Goal: Task Accomplishment & Management: Complete application form

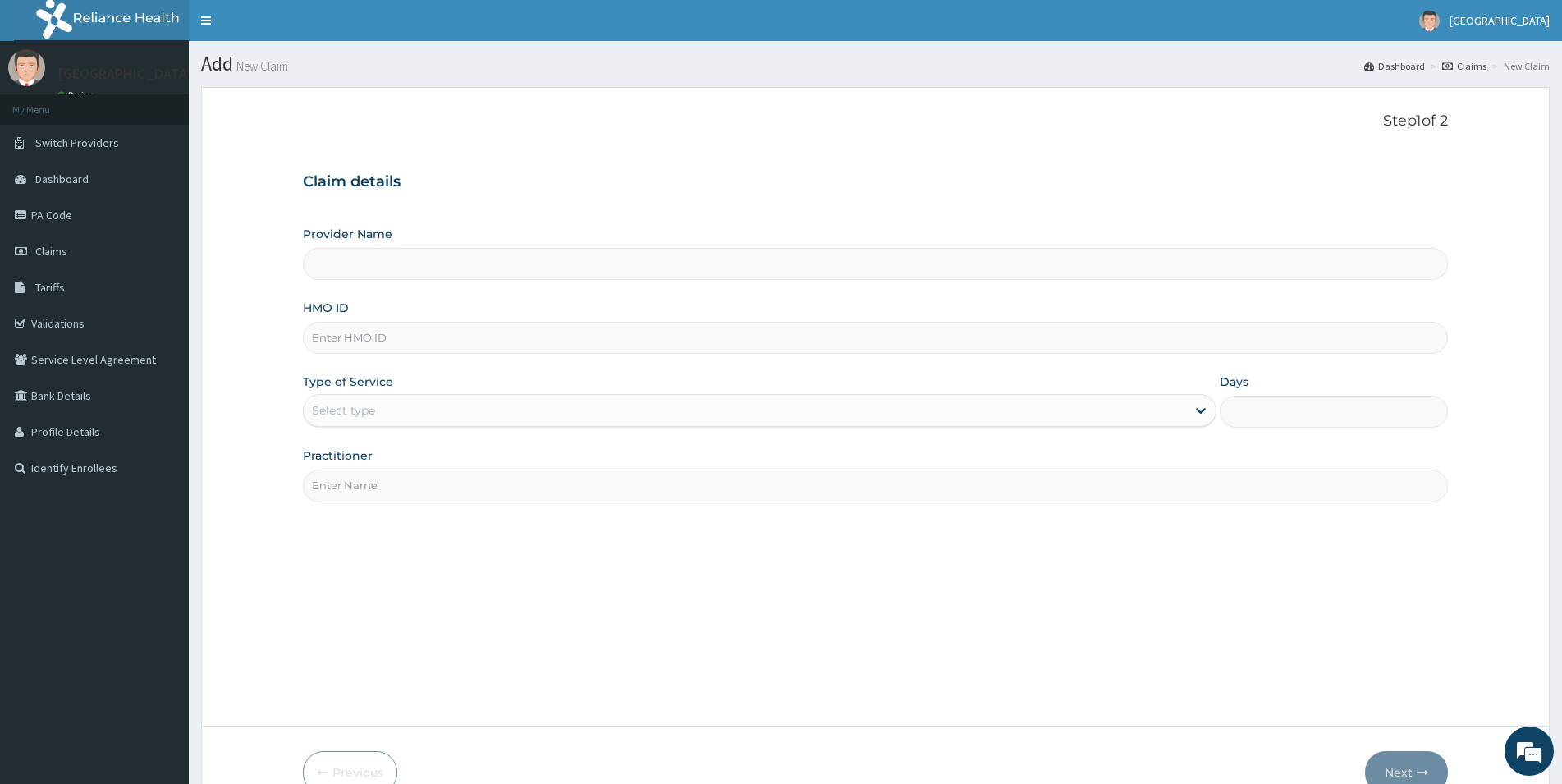
type input "[GEOGRAPHIC_DATA]"
click at [373, 344] on input "HMO ID" at bounding box center [875, 338] width 1144 height 32
type input "RPI/10032/B"
click at [370, 410] on div "Select type" at bounding box center [343, 410] width 64 height 16
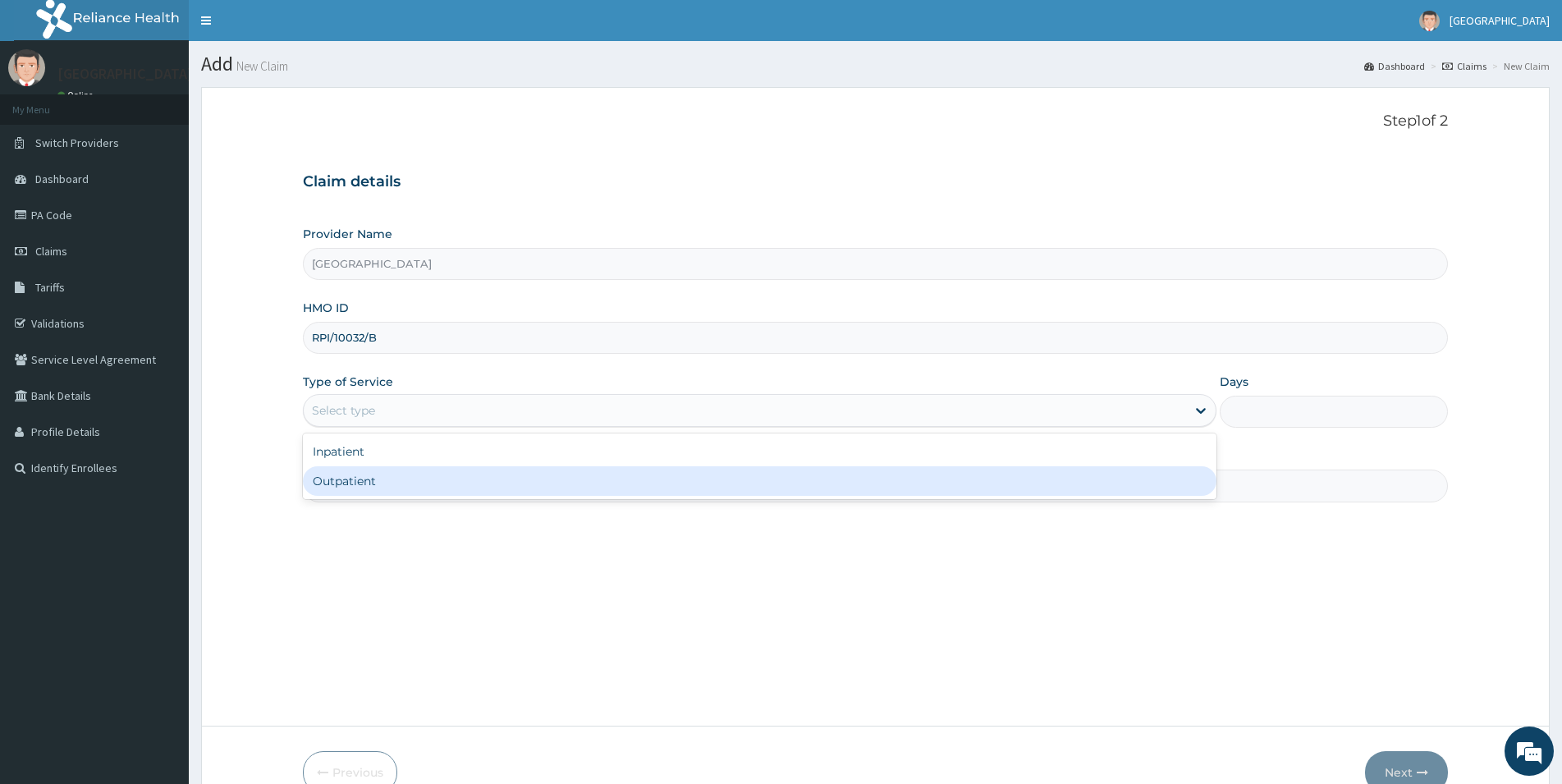
click at [346, 480] on div "Outpatient" at bounding box center [759, 480] width 913 height 30
type input "1"
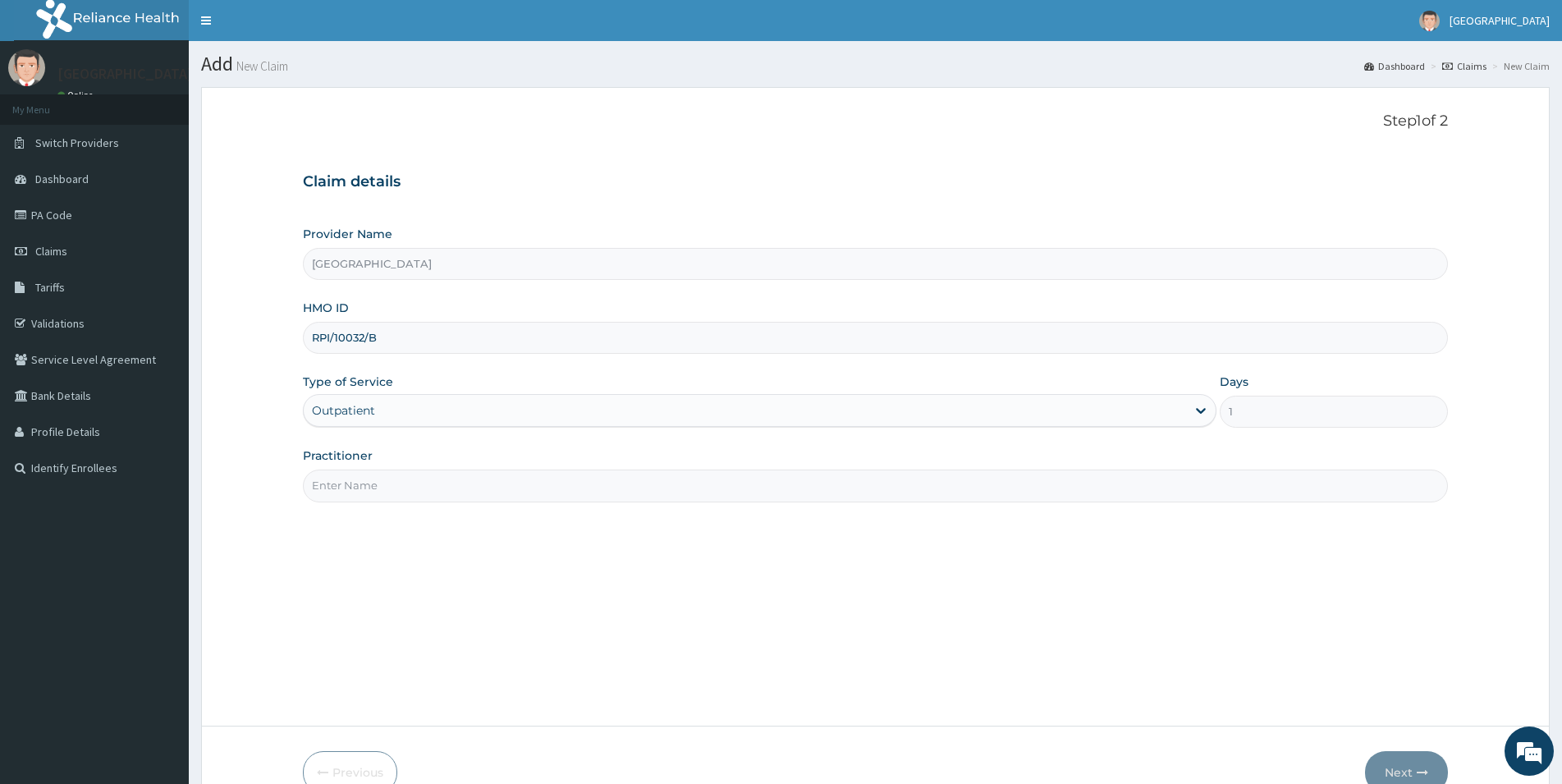
click at [358, 457] on label "Practitioner" at bounding box center [338, 455] width 70 height 16
click at [358, 470] on input "Practitioner" at bounding box center [875, 486] width 1144 height 32
click at [351, 480] on input "Practitioner" at bounding box center [875, 486] width 1144 height 32
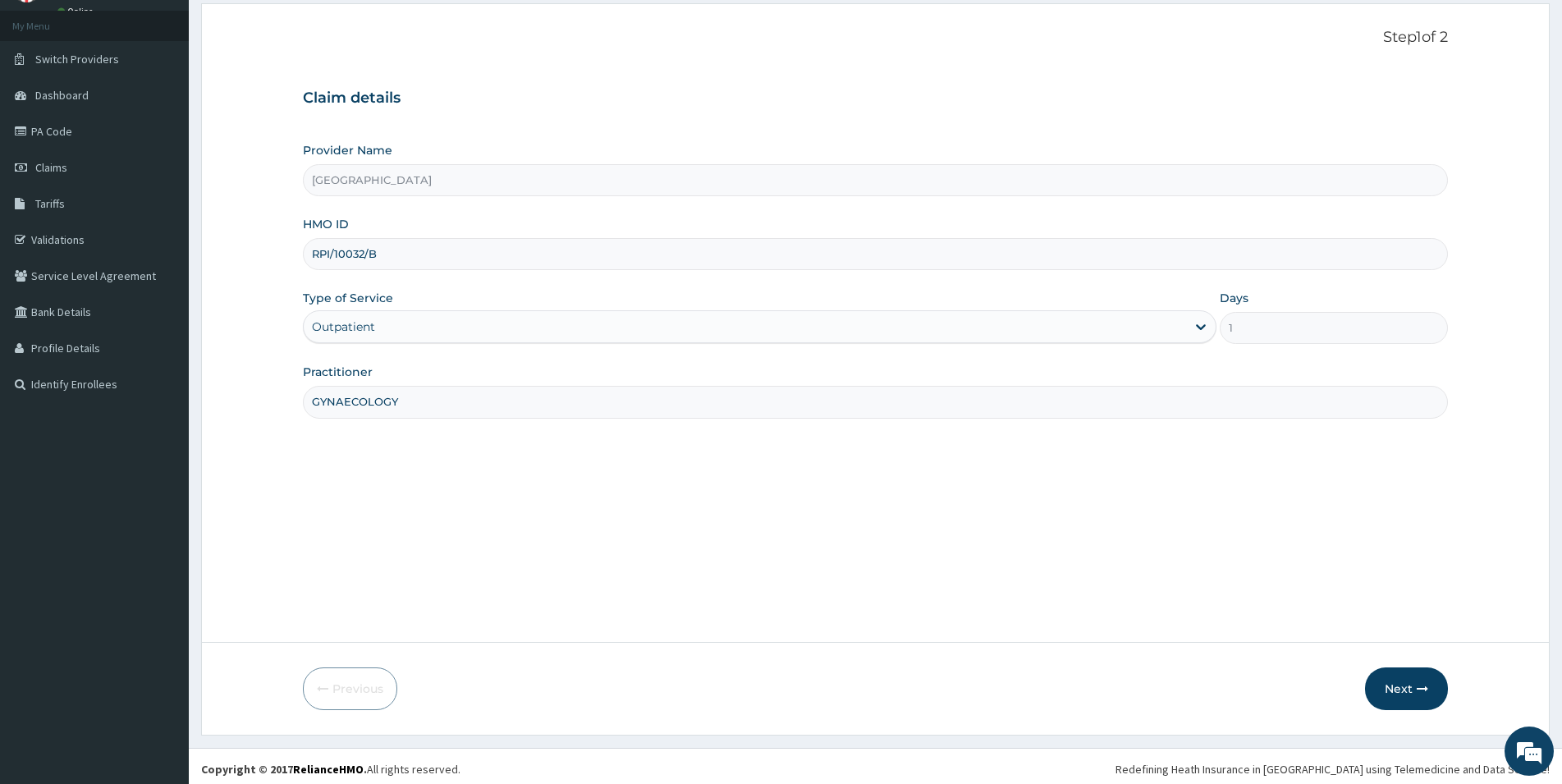
scroll to position [90, 0]
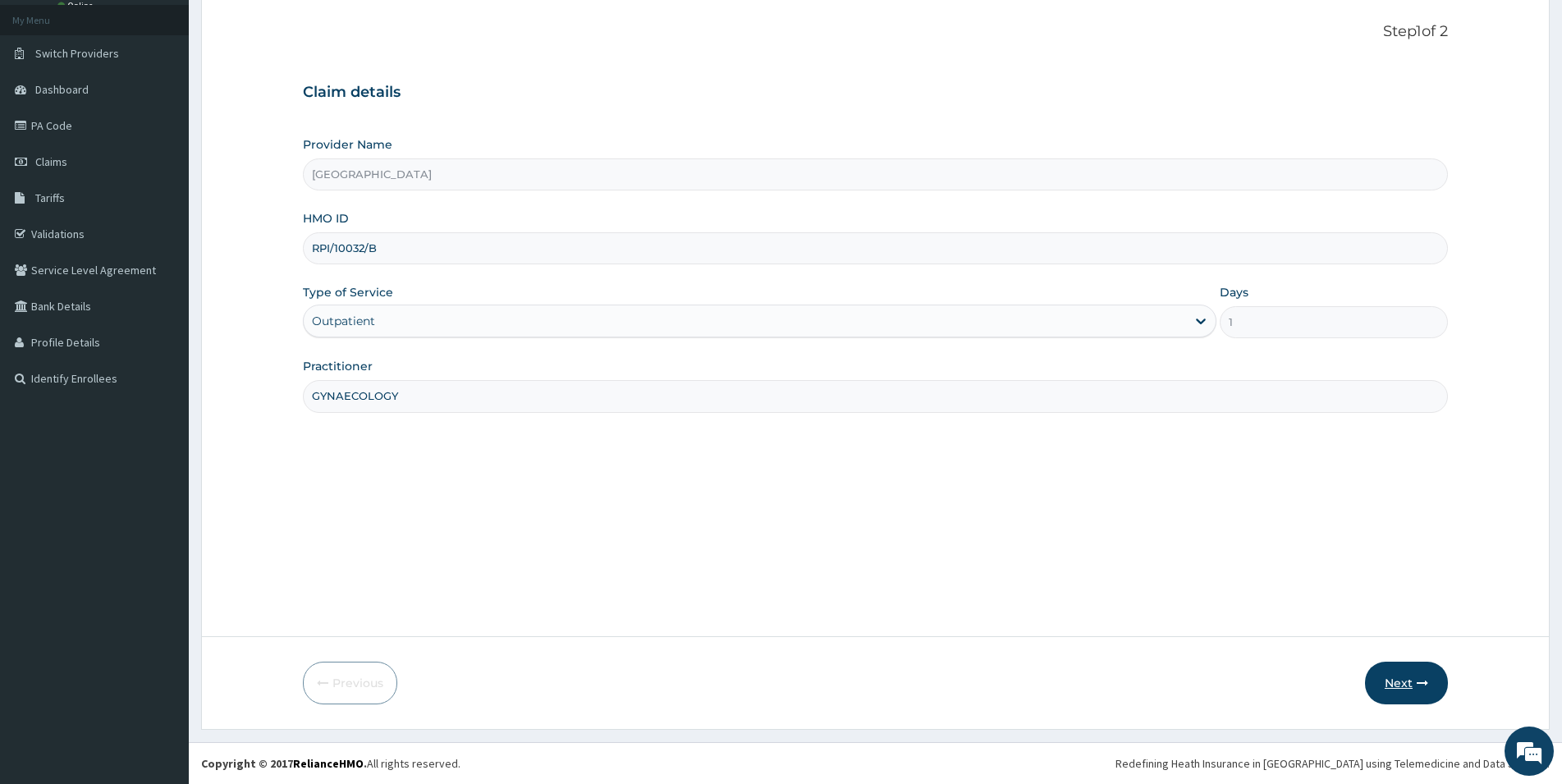
type input "GYNAECOLOGY"
click at [1399, 687] on button "Next" at bounding box center [1406, 683] width 82 height 43
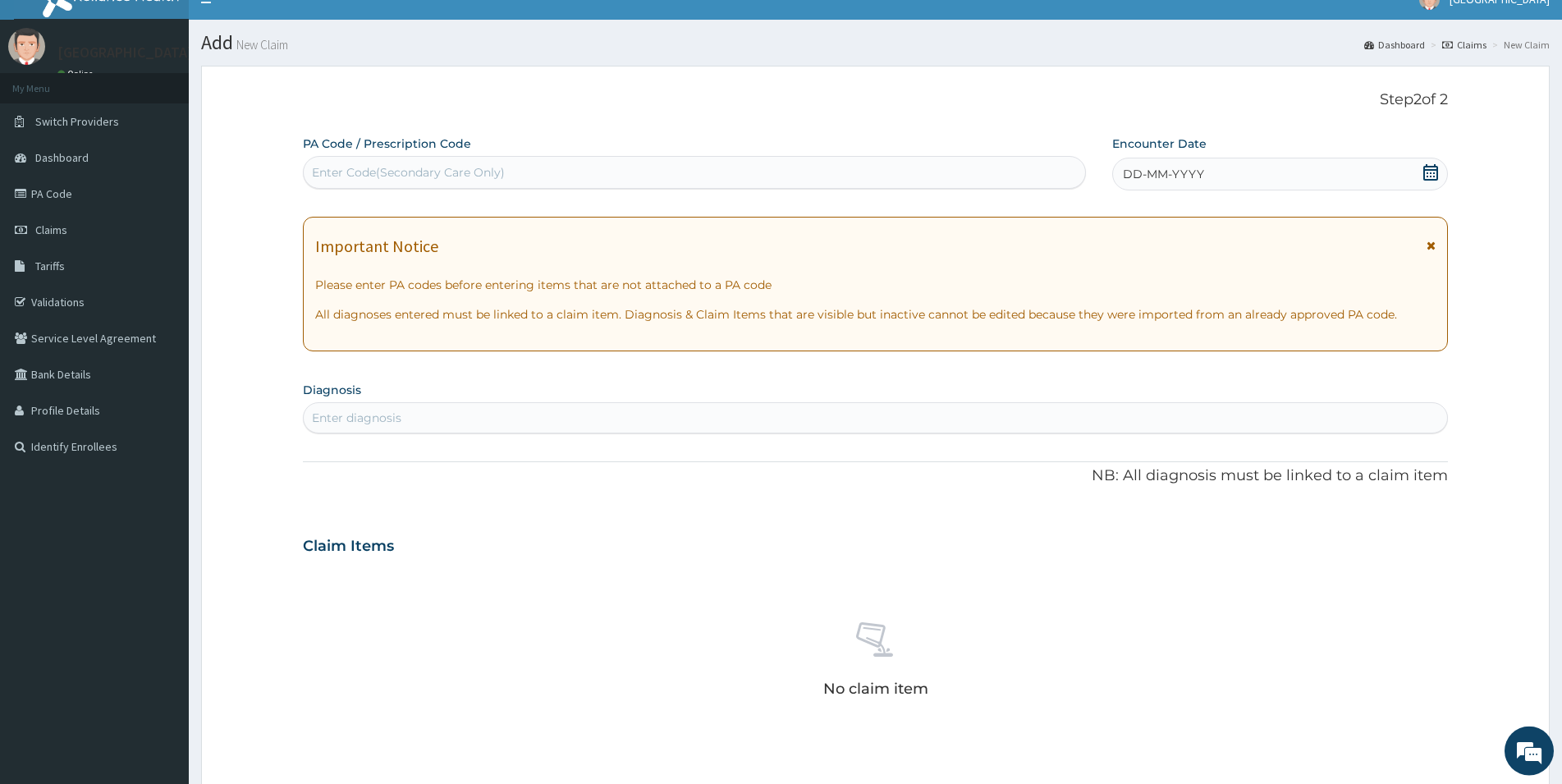
scroll to position [5, 0]
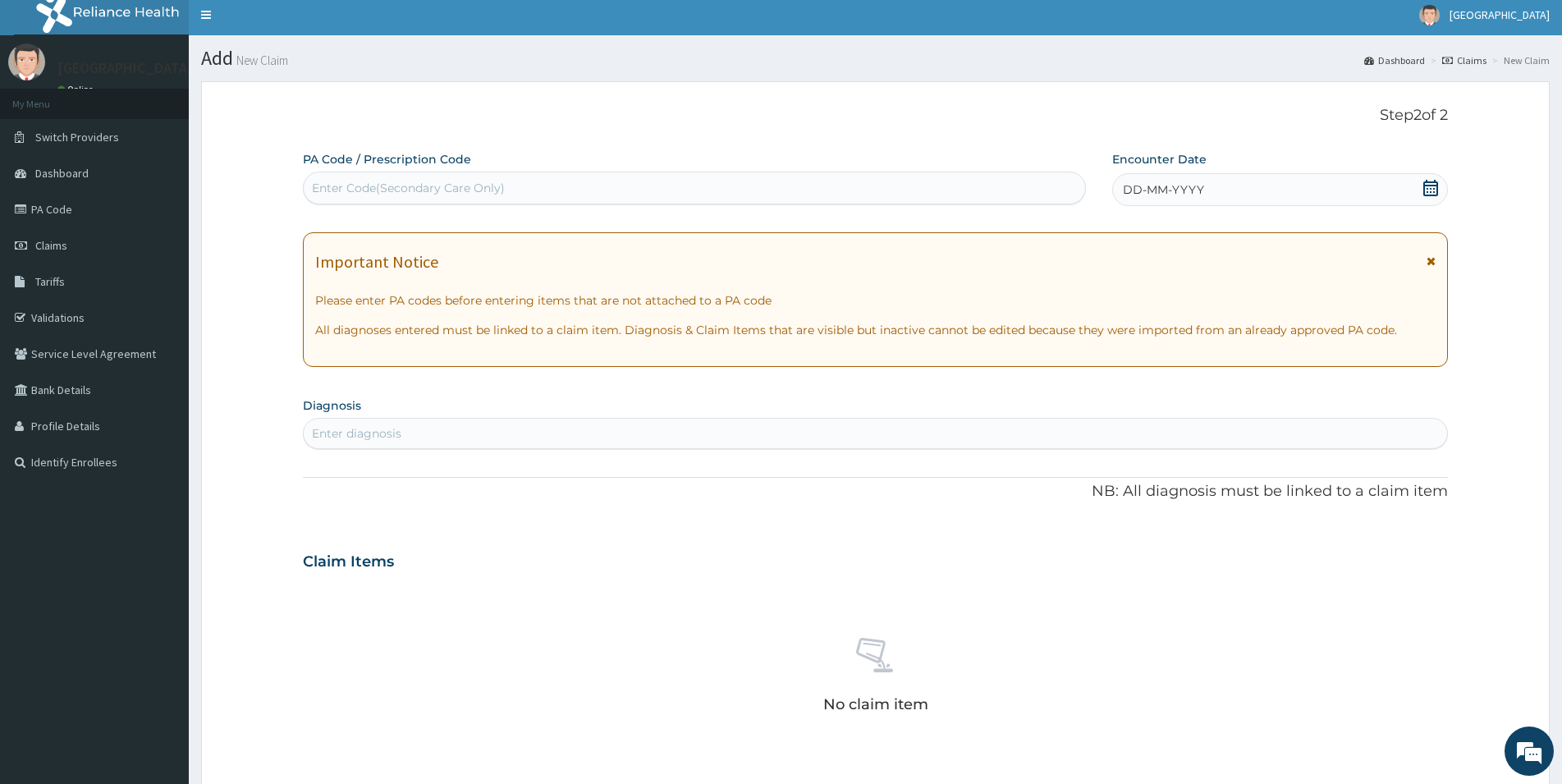
click at [419, 185] on div "Enter Code(Secondary Care Only)" at bounding box center [408, 188] width 193 height 16
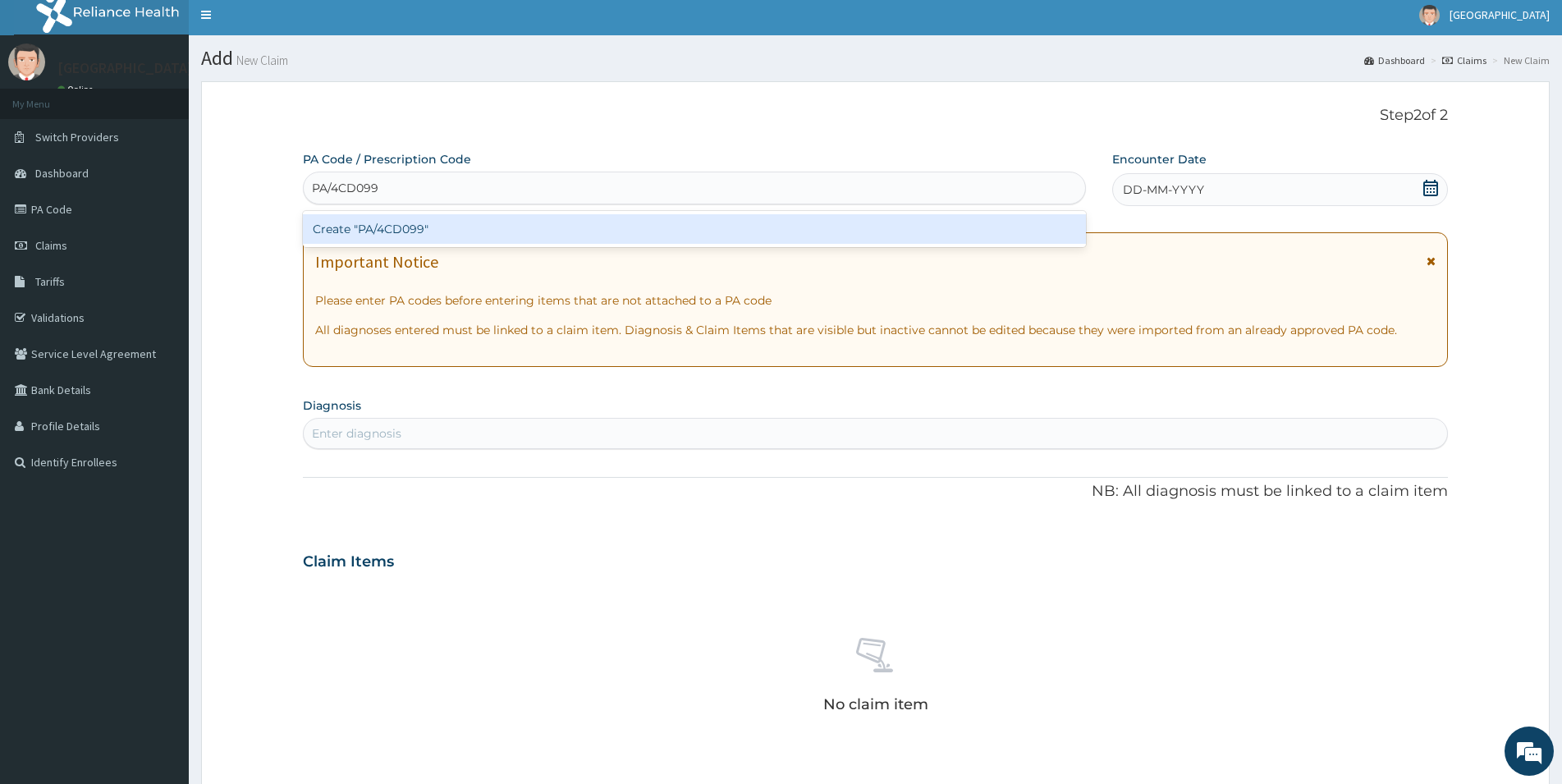
type input "PA/4CD099"
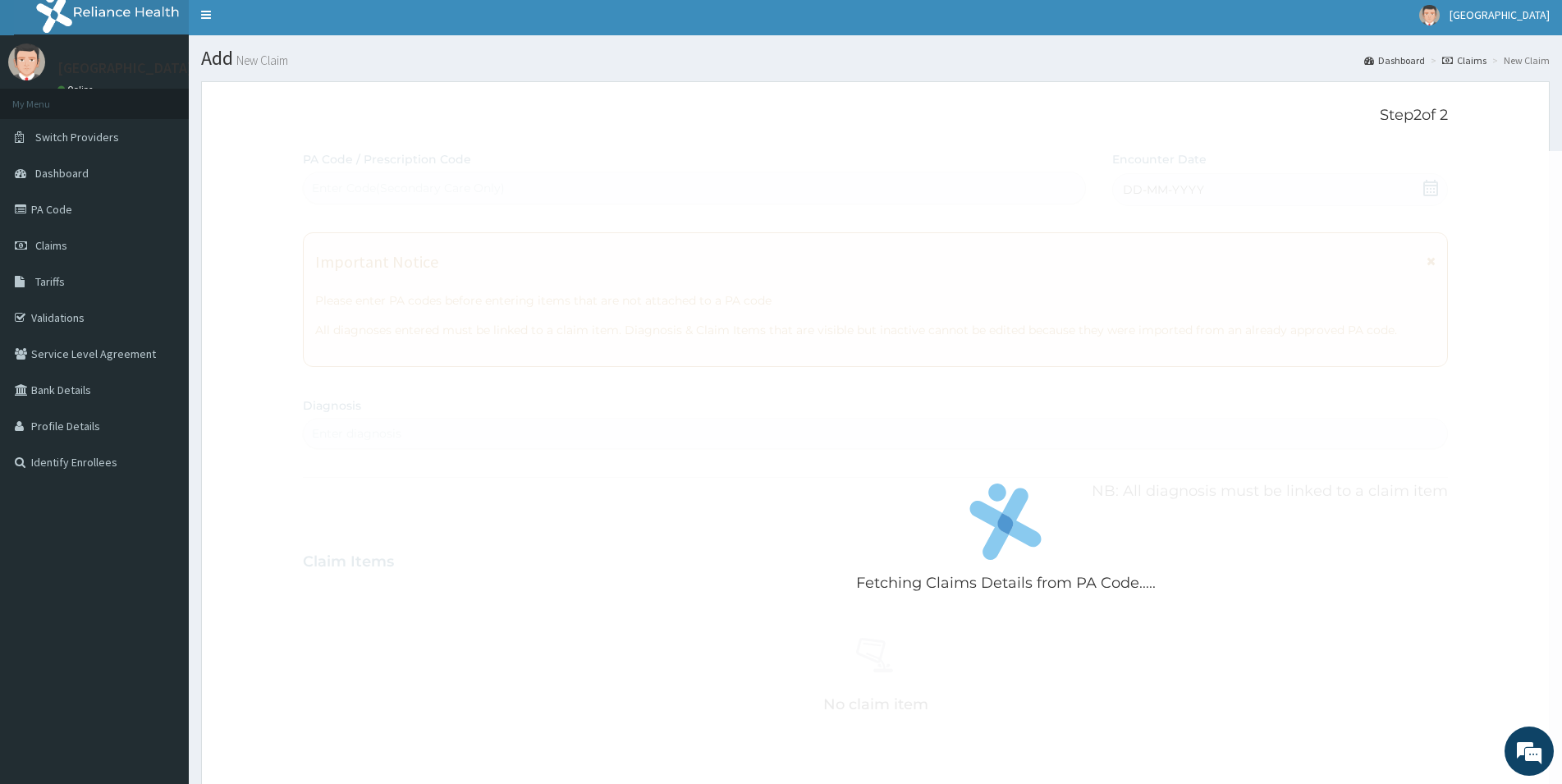
click at [1178, 193] on div "Fetching Claims Details from PA Code..... PA Code / Prescription Code Enter Cod…" at bounding box center [875, 566] width 1144 height 832
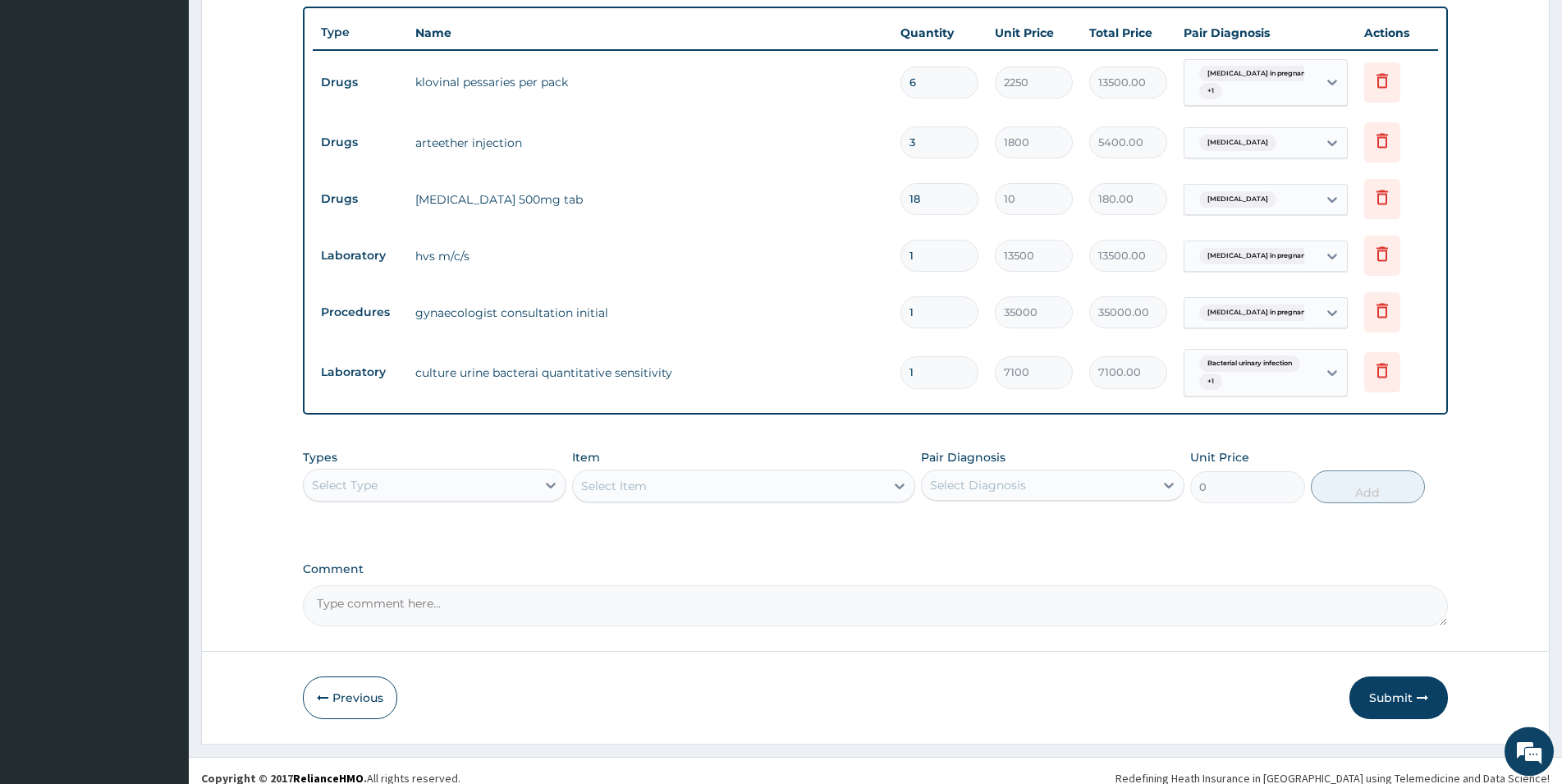
scroll to position [602, 0]
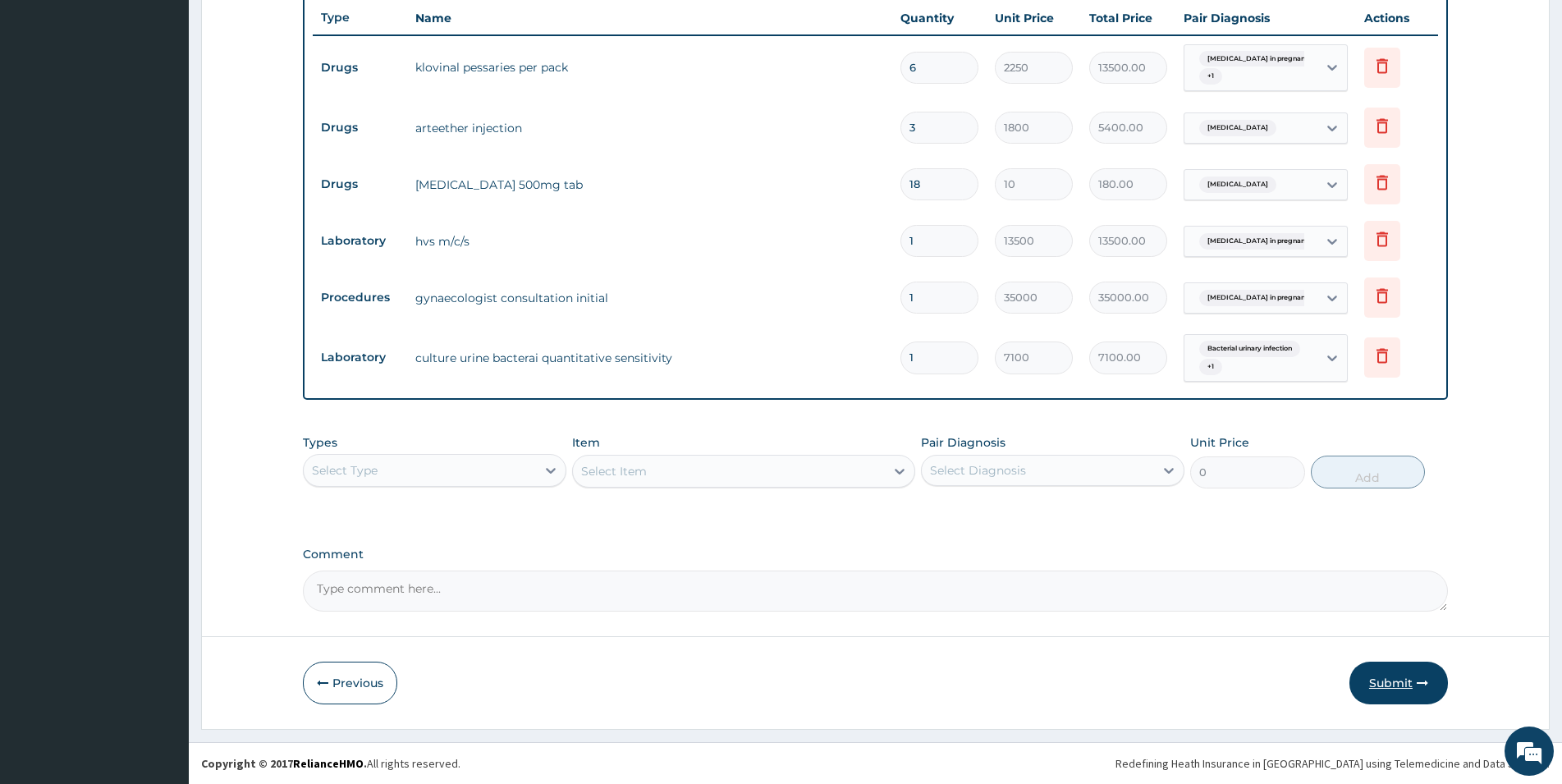
click at [1407, 682] on button "Submit" at bounding box center [1398, 683] width 99 height 43
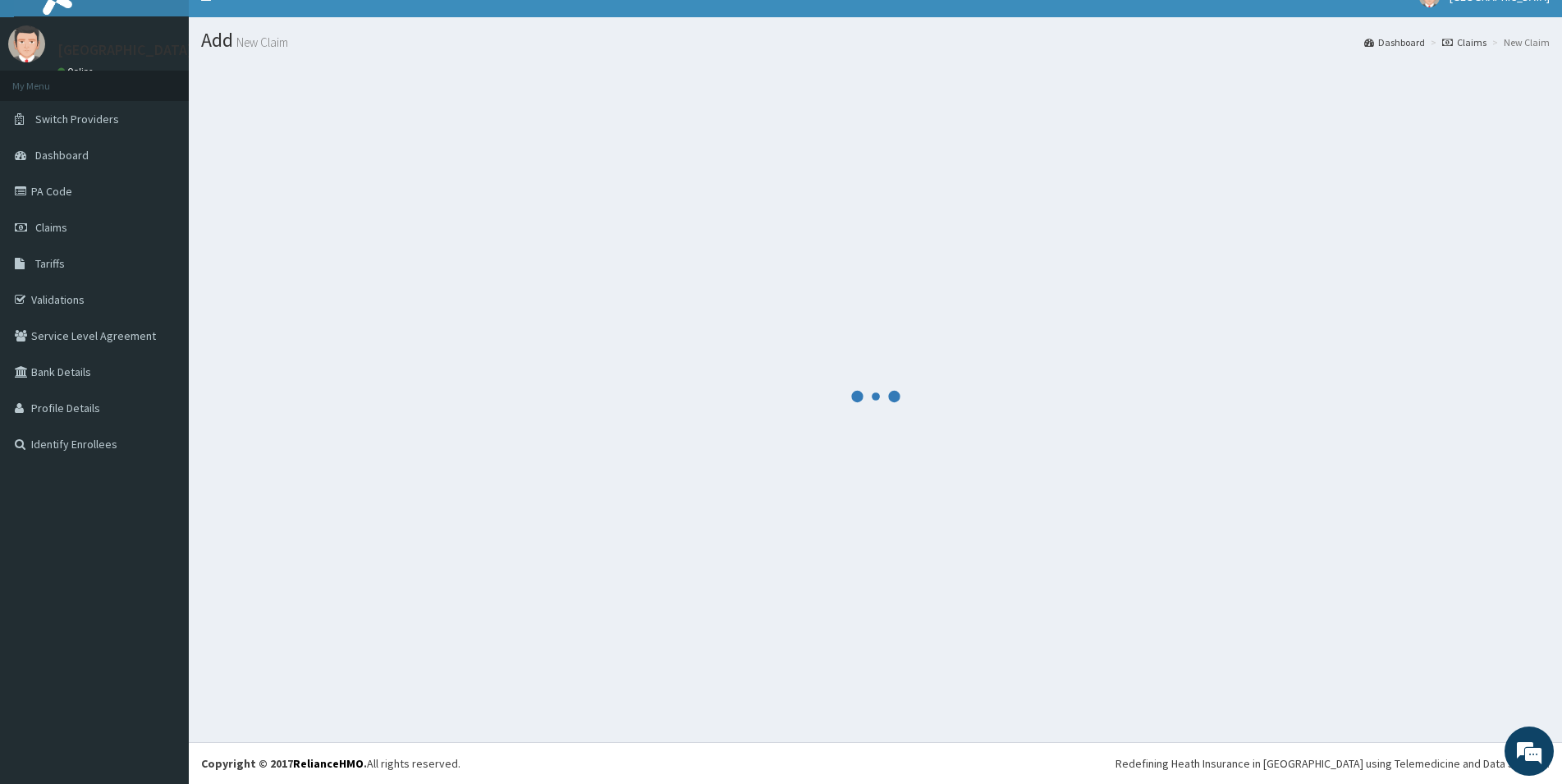
scroll to position [24, 0]
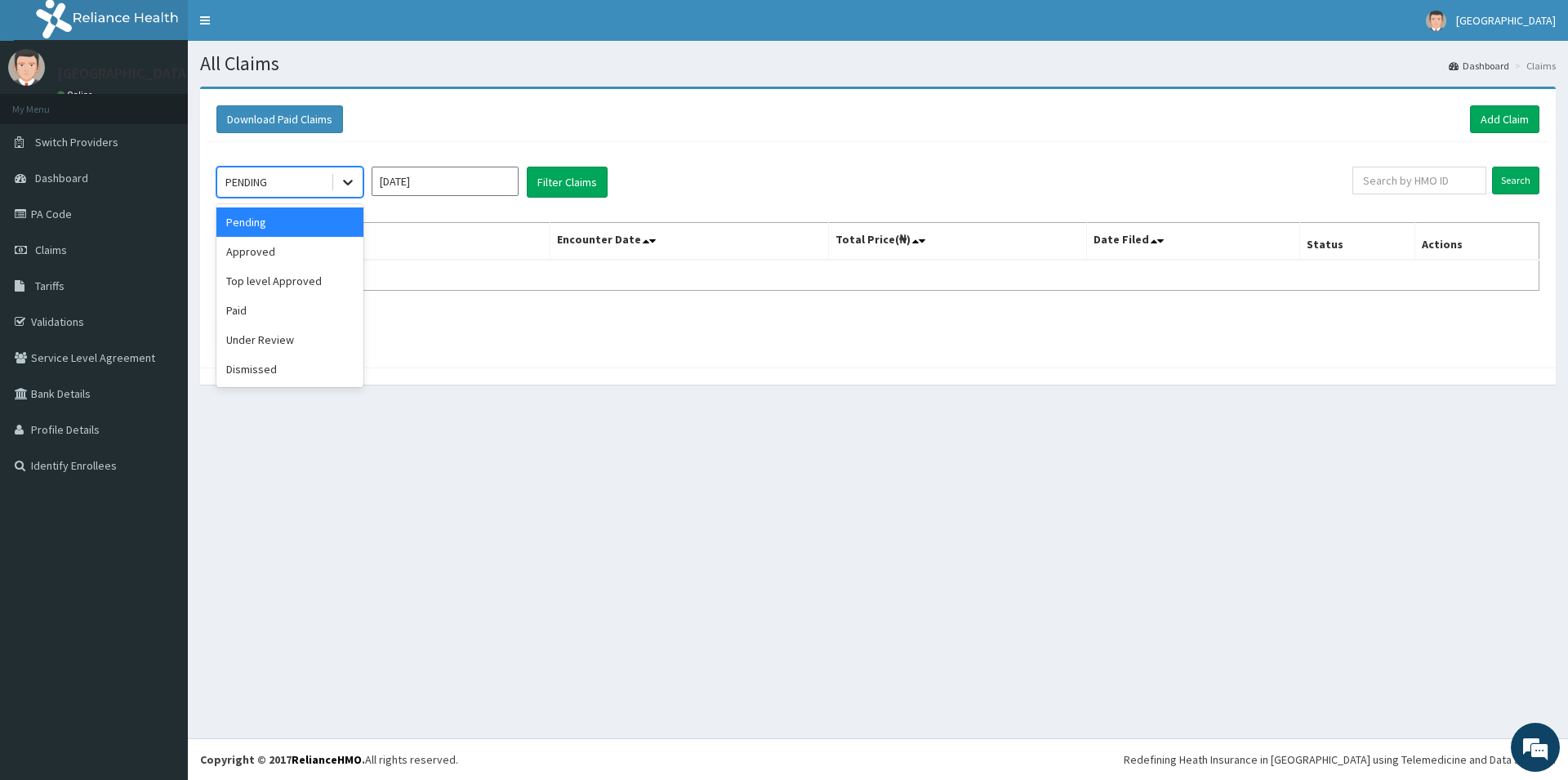
click at [346, 185] on icon at bounding box center [348, 182] width 16 height 16
click at [295, 247] on div "Approved" at bounding box center [290, 251] width 147 height 29
click at [544, 181] on button "Filter Claims" at bounding box center [567, 182] width 81 height 31
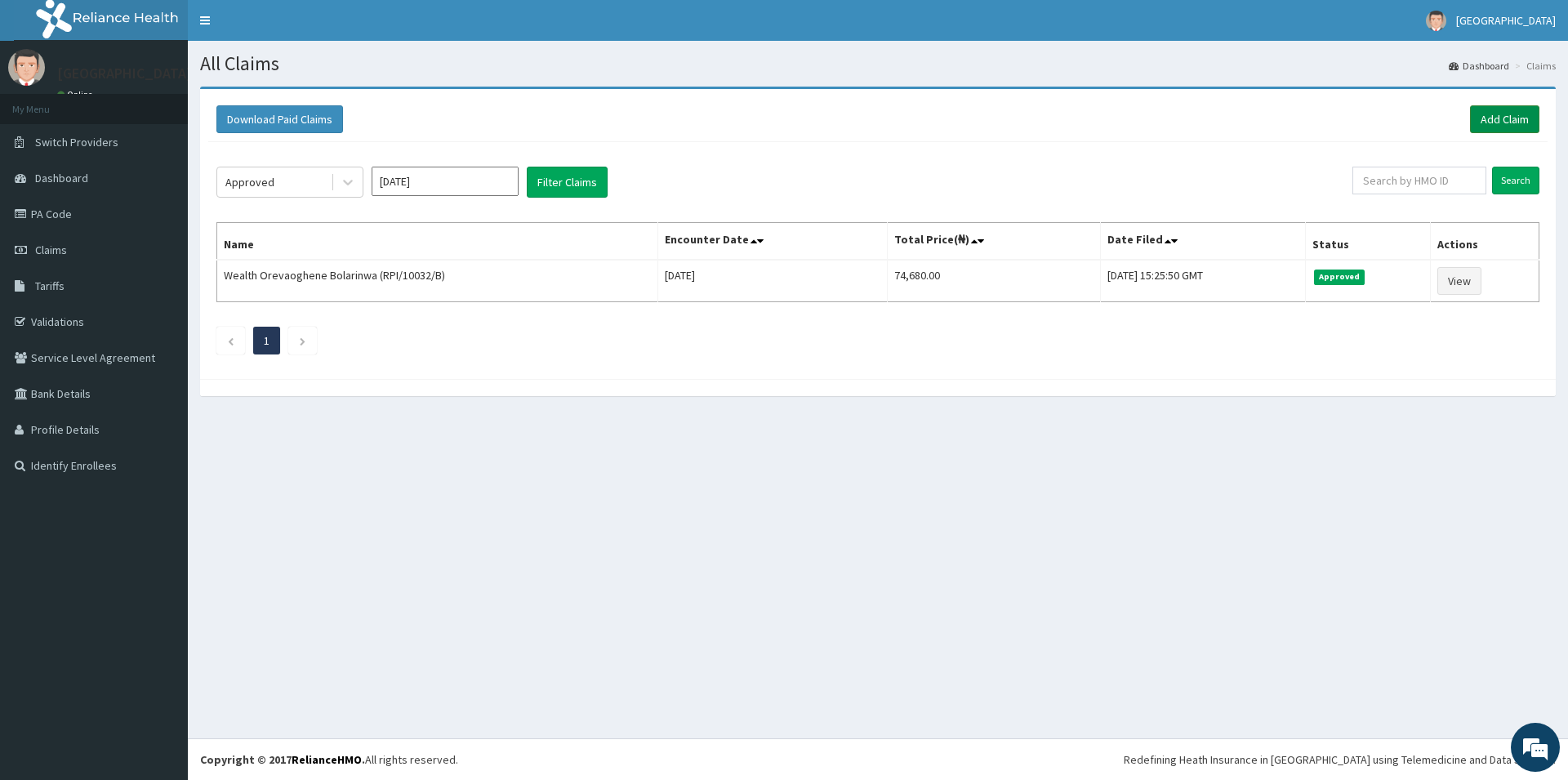
click at [1505, 119] on link "Add Claim" at bounding box center [1505, 119] width 70 height 28
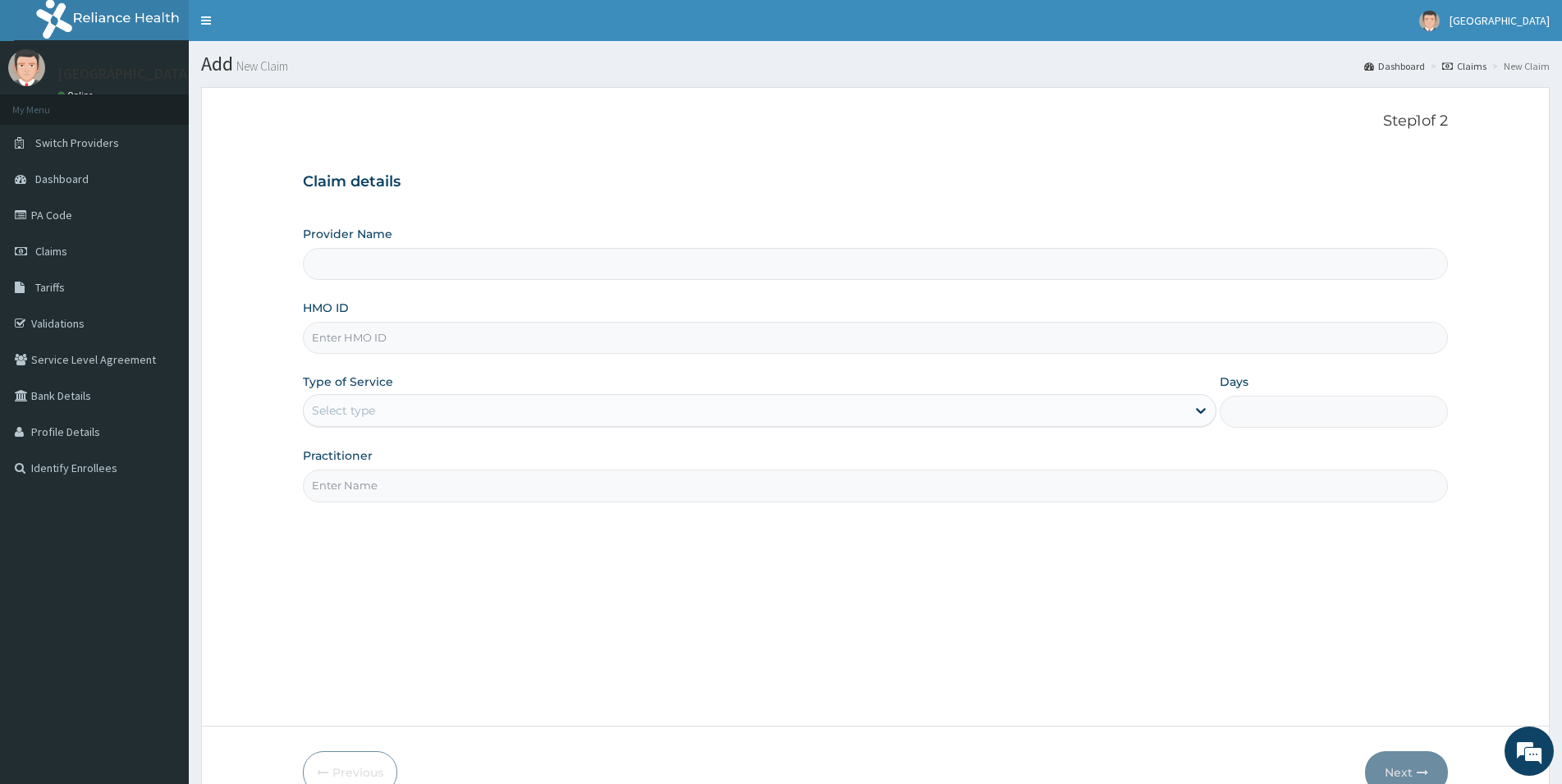
type input "[GEOGRAPHIC_DATA]"
type input "RPI/10029/A"
click at [394, 404] on div "Select type" at bounding box center [745, 409] width 882 height 26
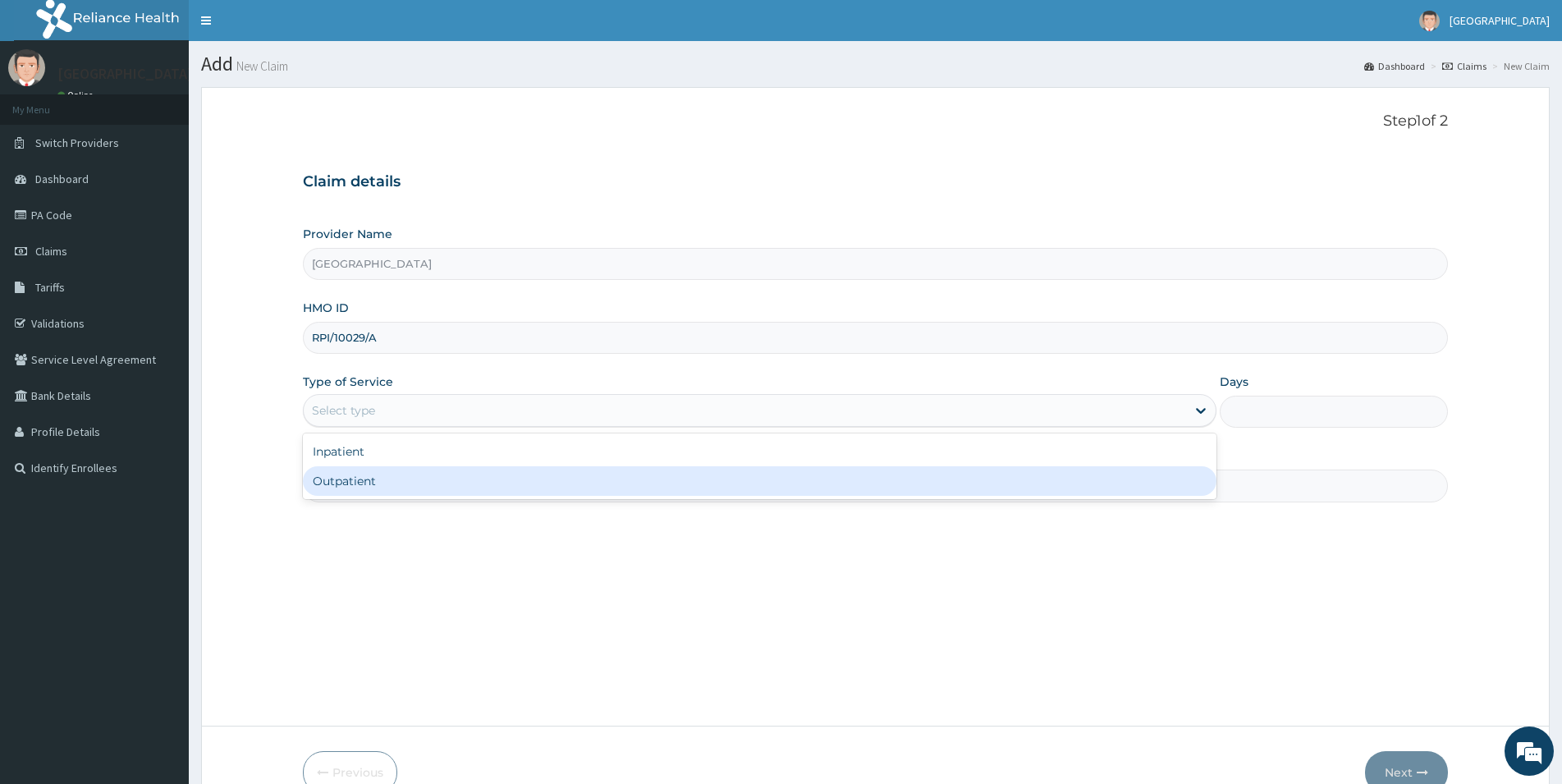
click at [375, 482] on div "Outpatient" at bounding box center [759, 480] width 913 height 30
type input "1"
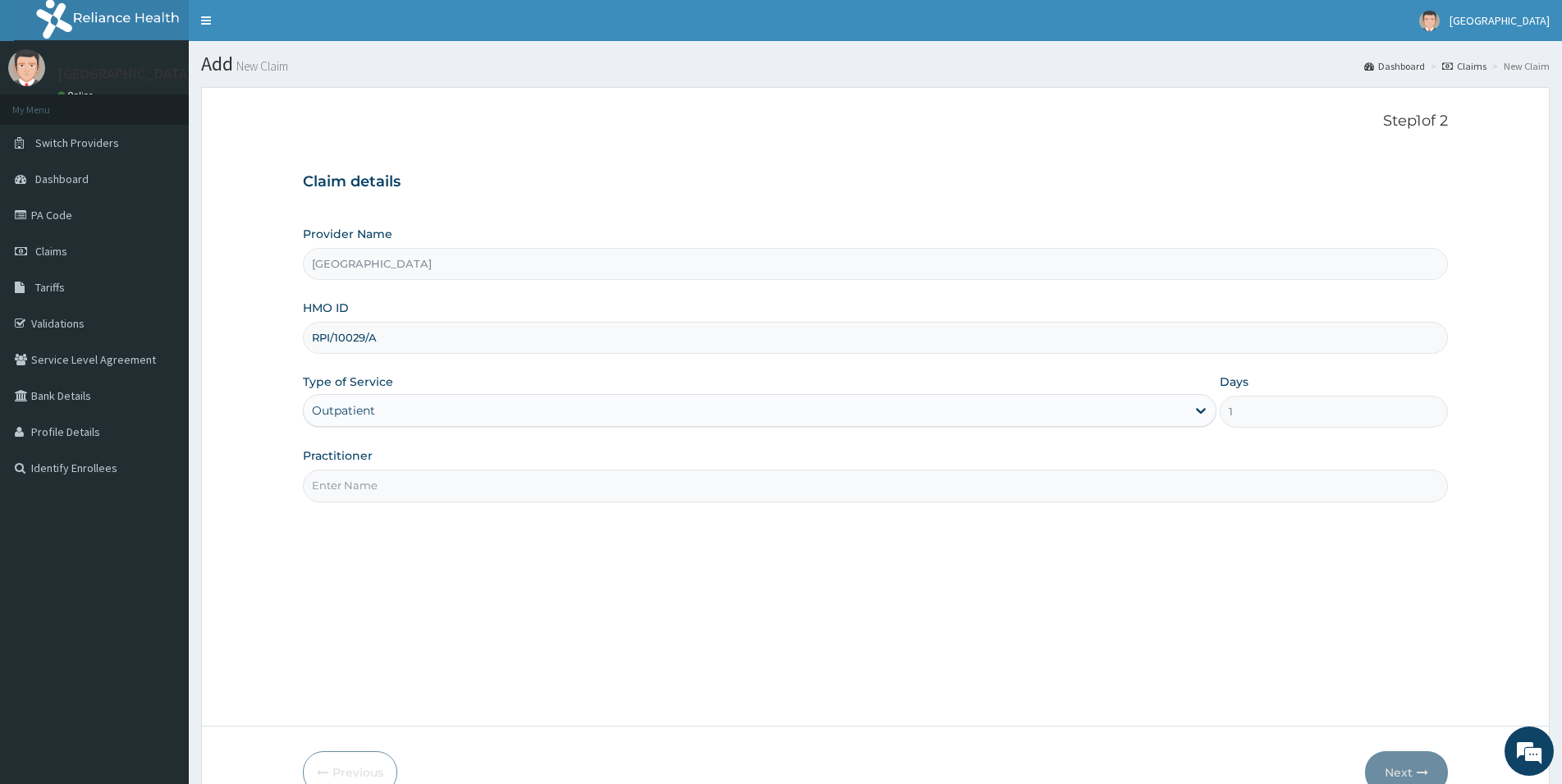
click at [317, 484] on input "Practitioner" at bounding box center [875, 486] width 1144 height 32
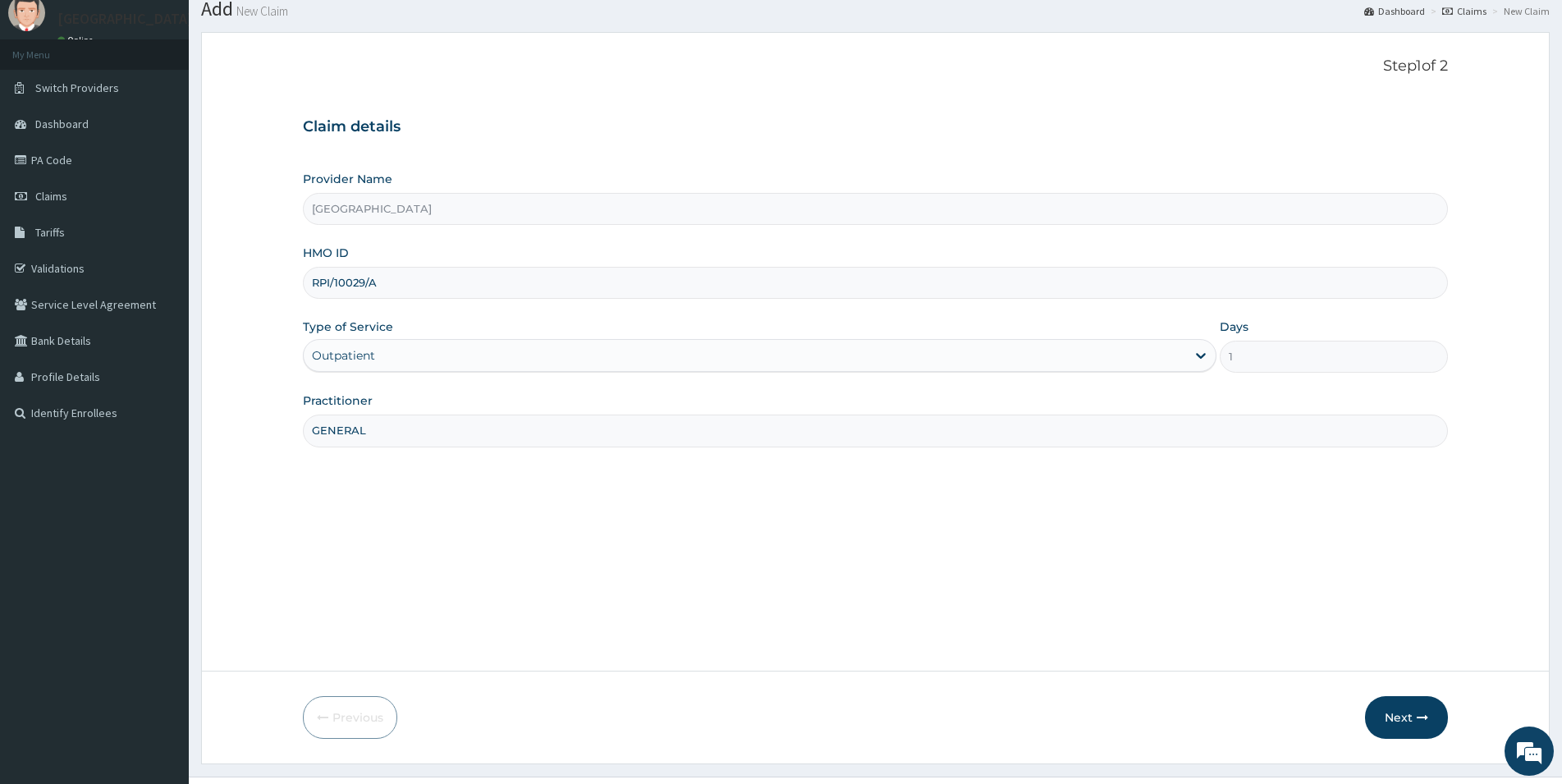
scroll to position [90, 0]
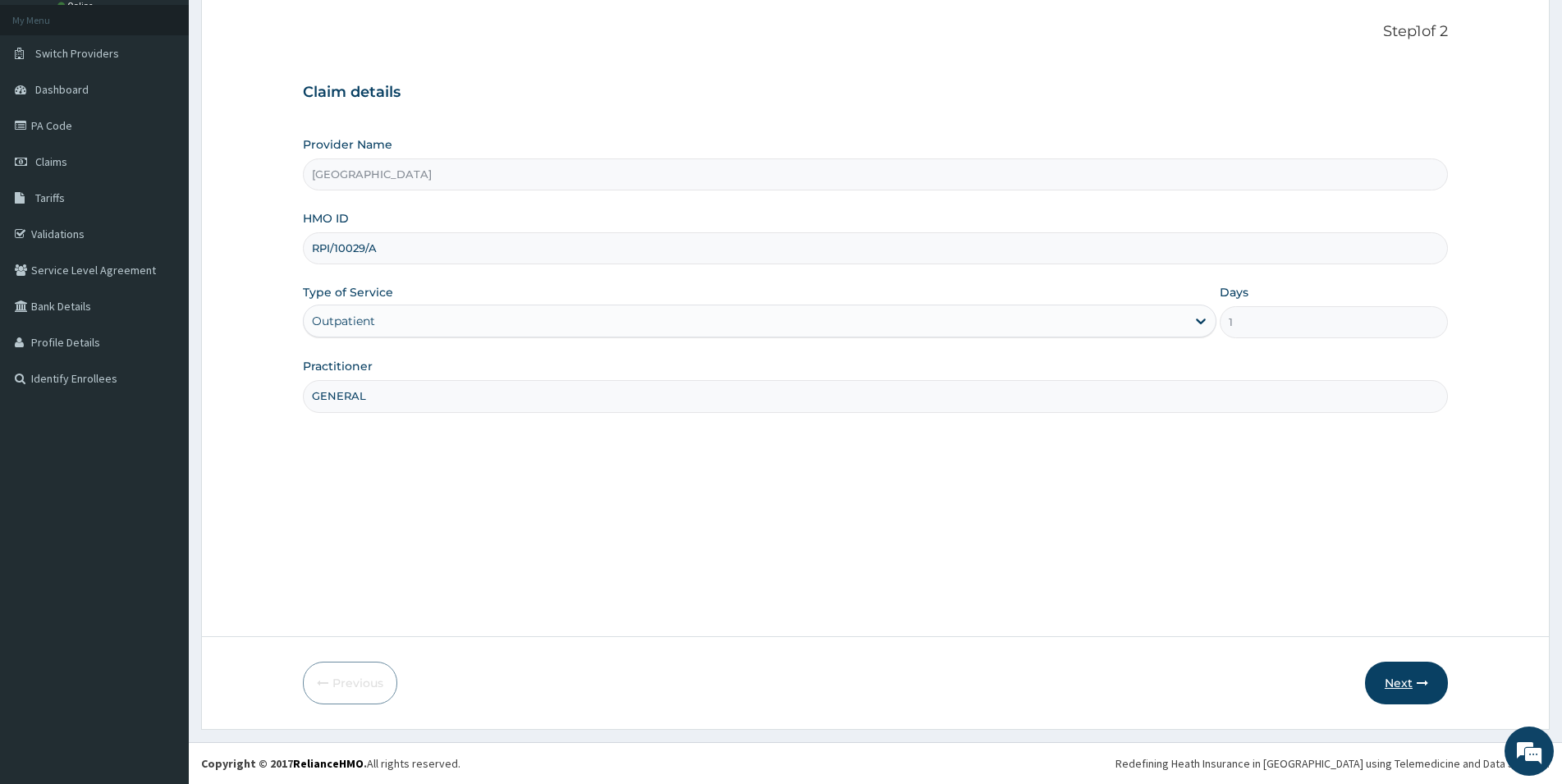
type input "GENERAL"
click at [1398, 685] on button "Next" at bounding box center [1406, 683] width 82 height 43
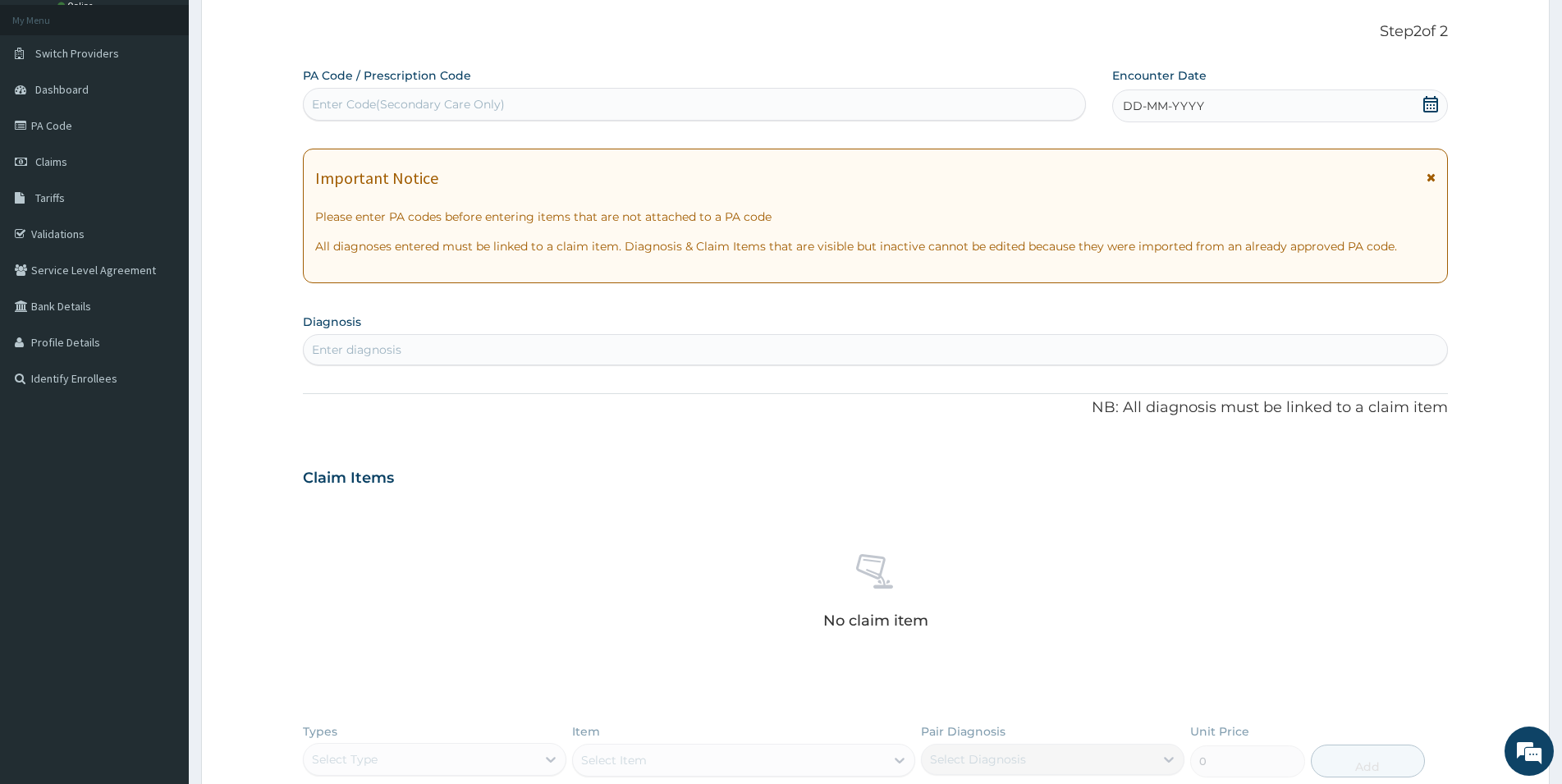
scroll to position [0, 0]
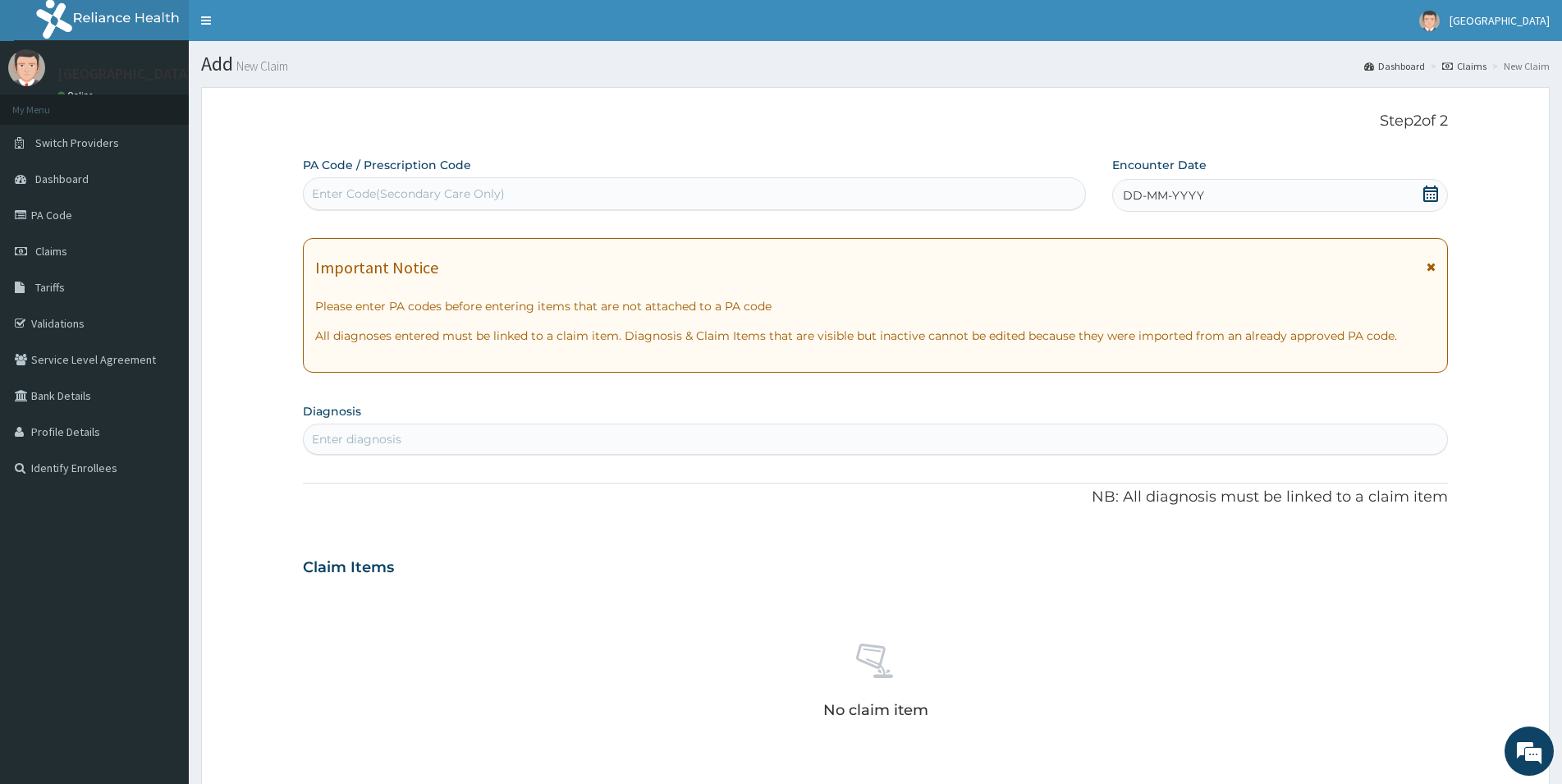
click at [346, 194] on div "Enter Code(Secondary Care Only)" at bounding box center [408, 194] width 193 height 16
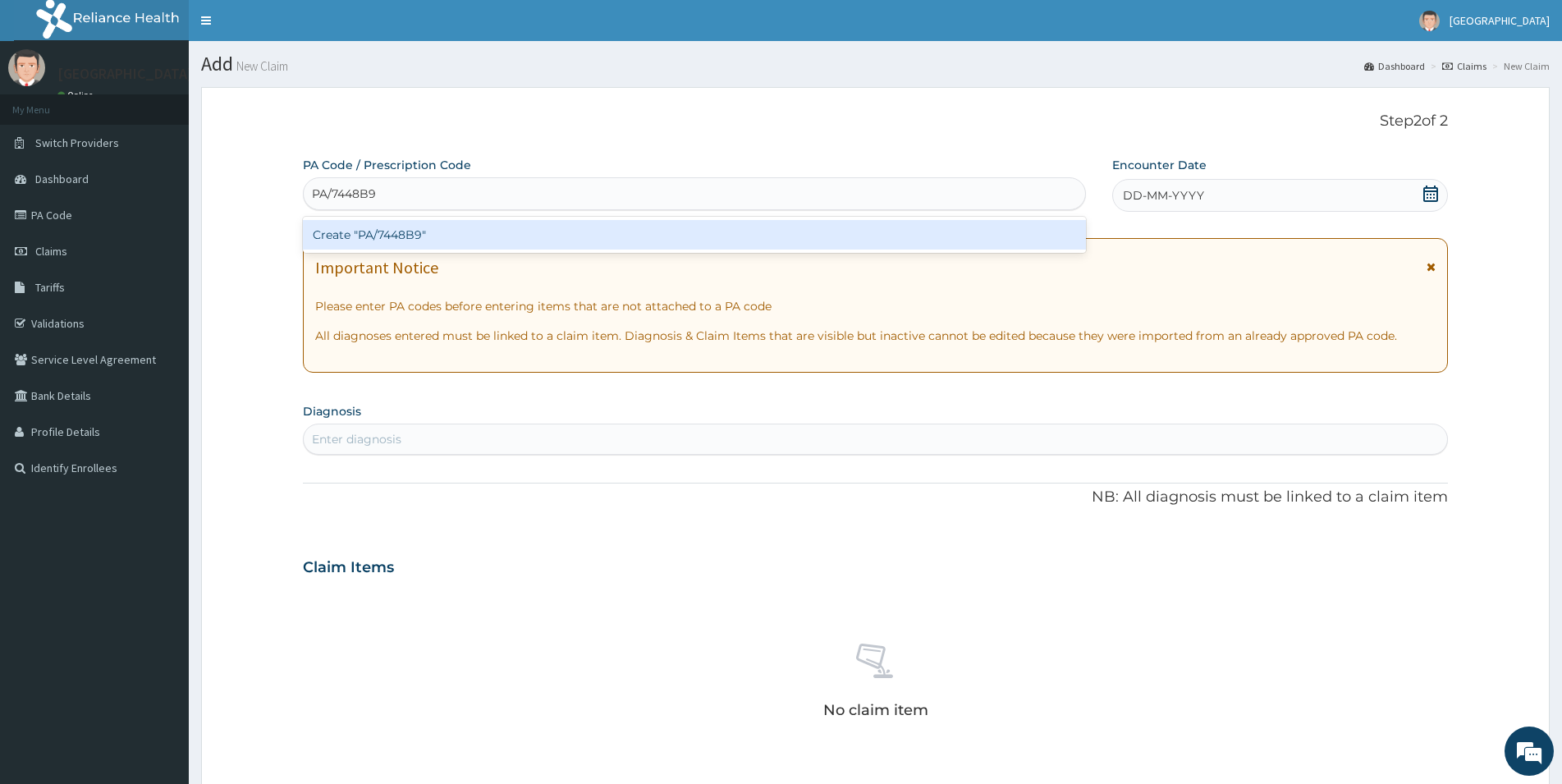
type input "PA/7448B9"
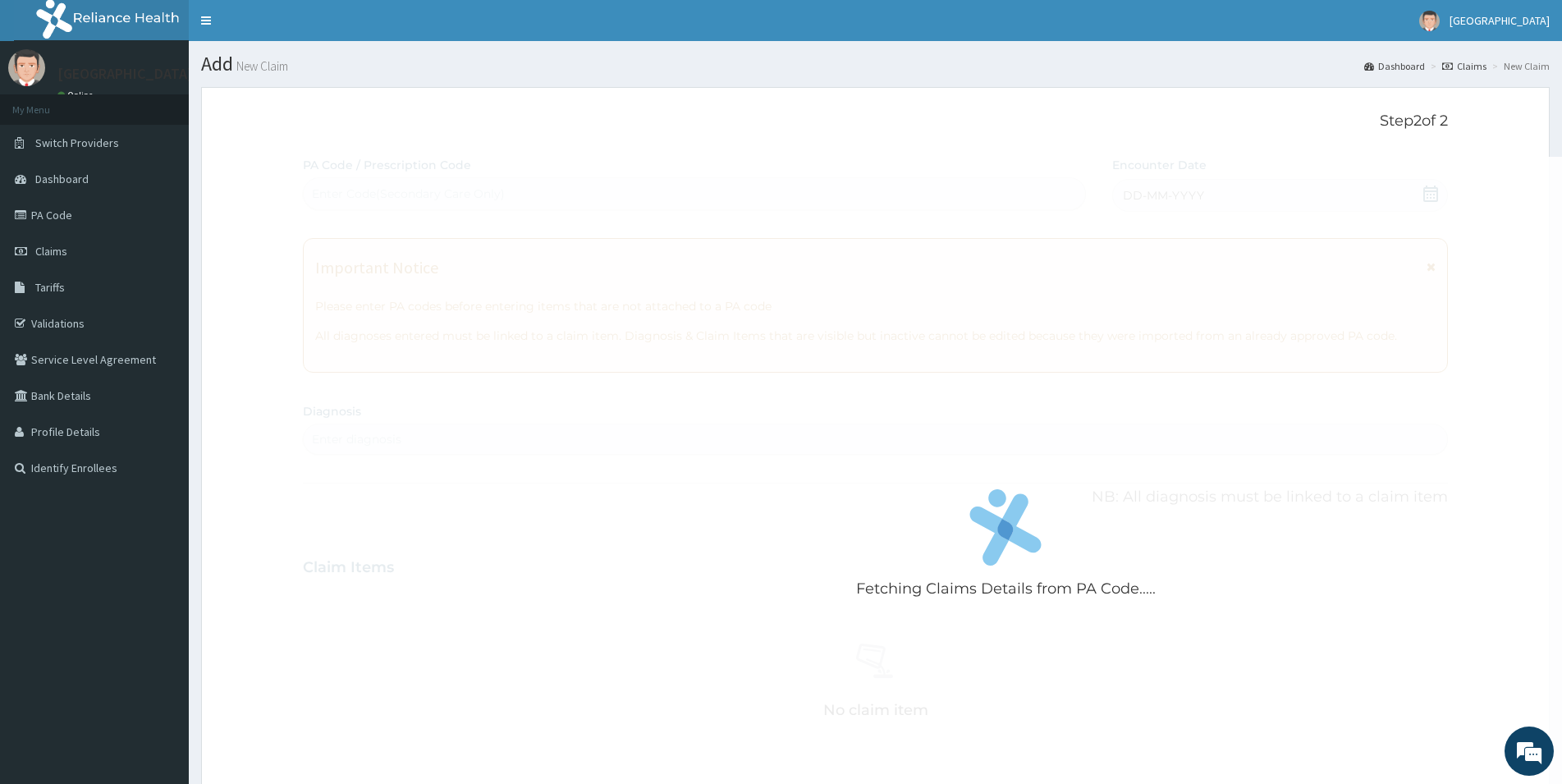
click at [1190, 190] on div "Fetching Claims Details from PA Code..... PA Code / Prescription Code Enter Cod…" at bounding box center [875, 573] width 1144 height 832
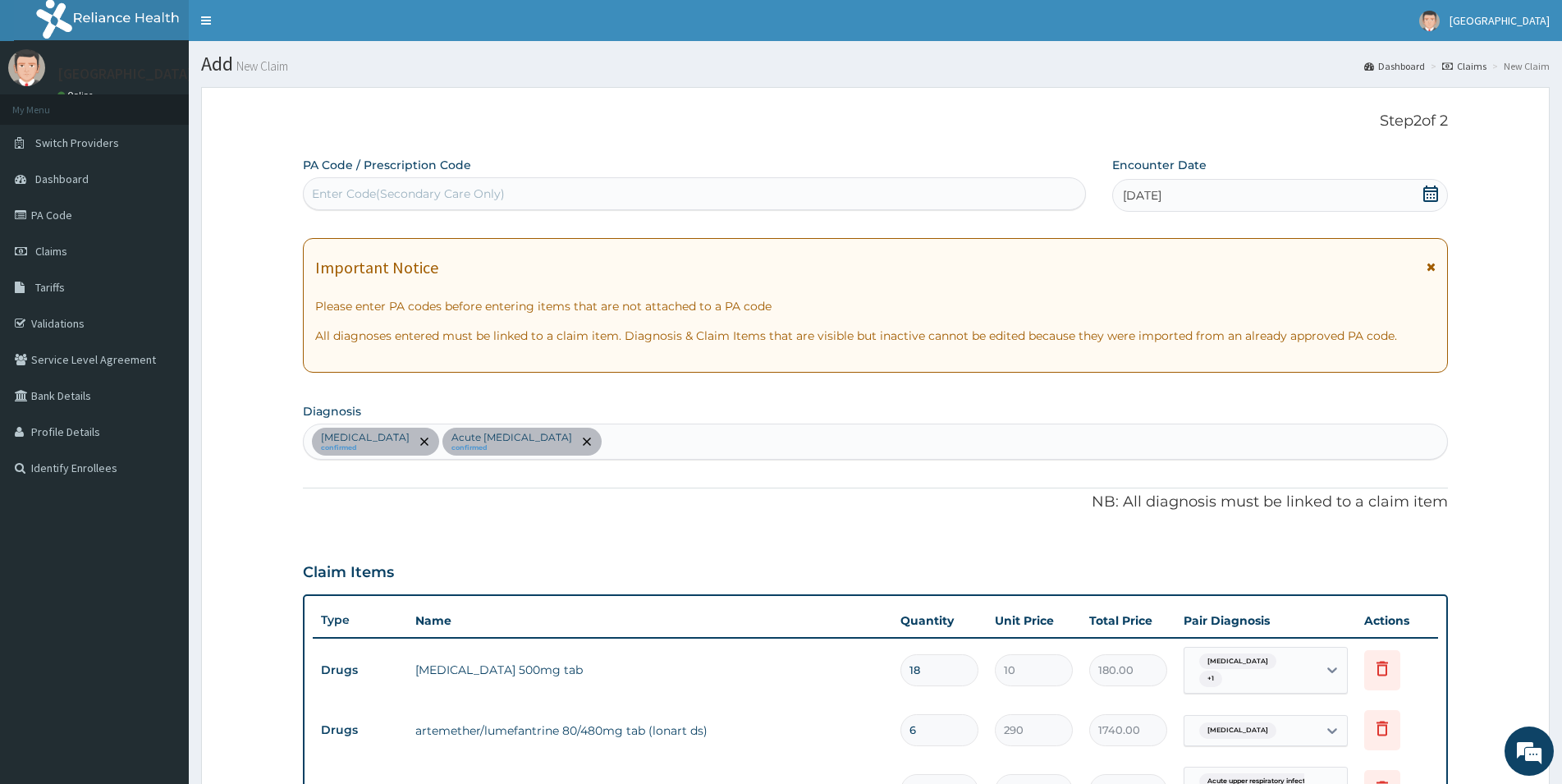
click at [527, 200] on div "Enter Code(Secondary Care Only)" at bounding box center [695, 193] width 781 height 26
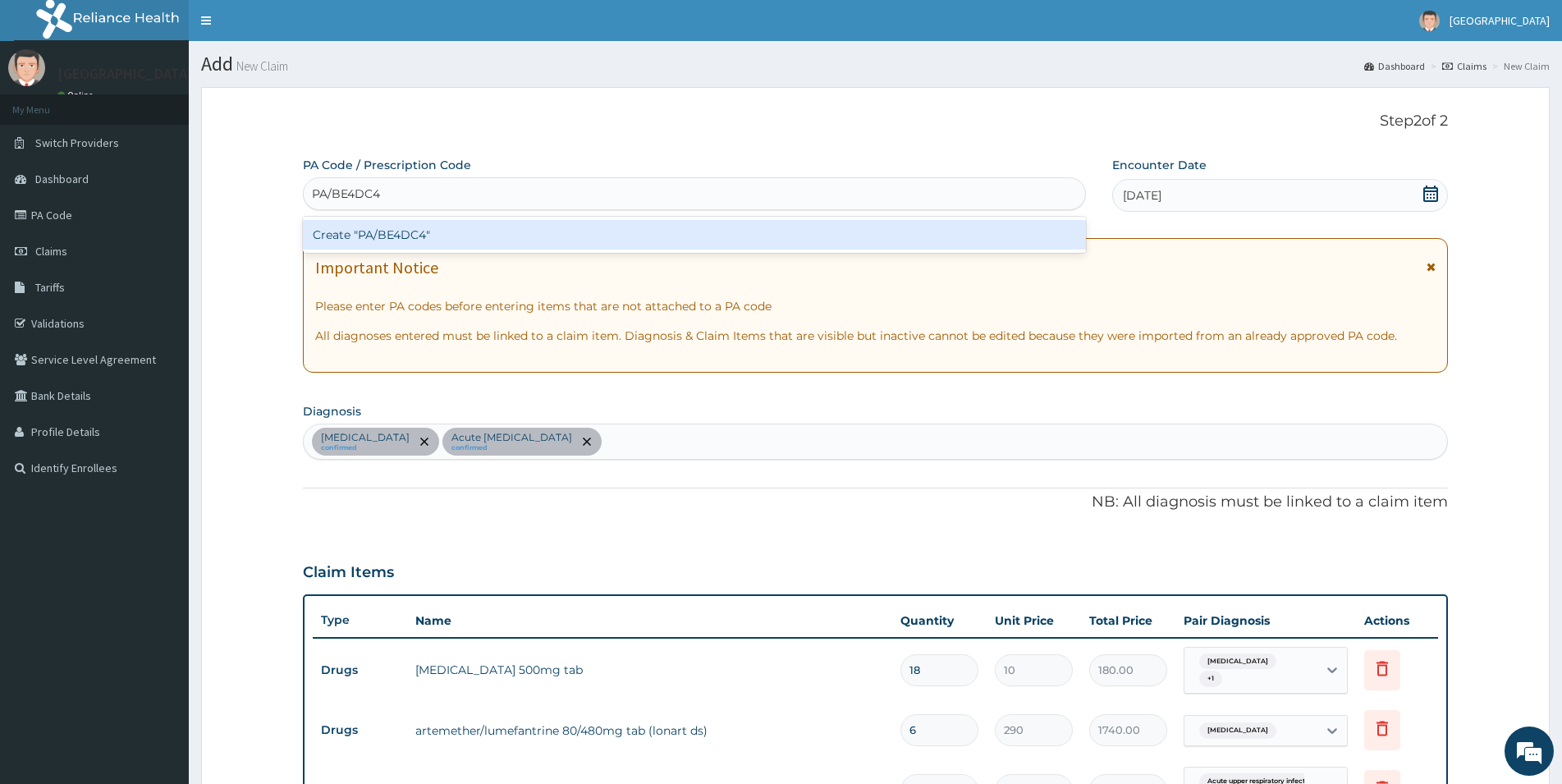
type input "PA/BE4DC4"
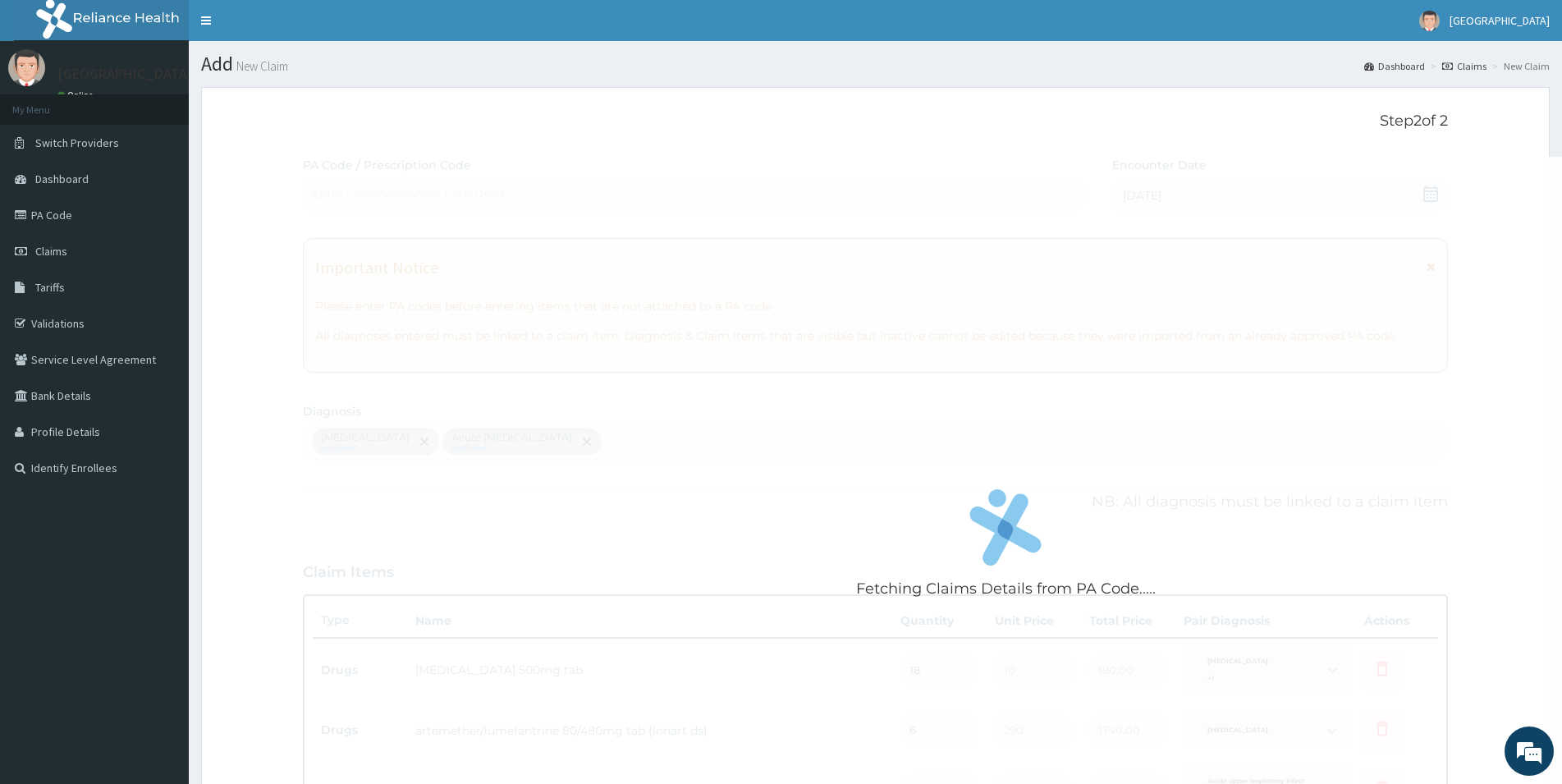
click at [1434, 199] on div "Fetching Claims Details from PA Code..... PA Code / Prescription Code Enter Cod…" at bounding box center [875, 600] width 1144 height 887
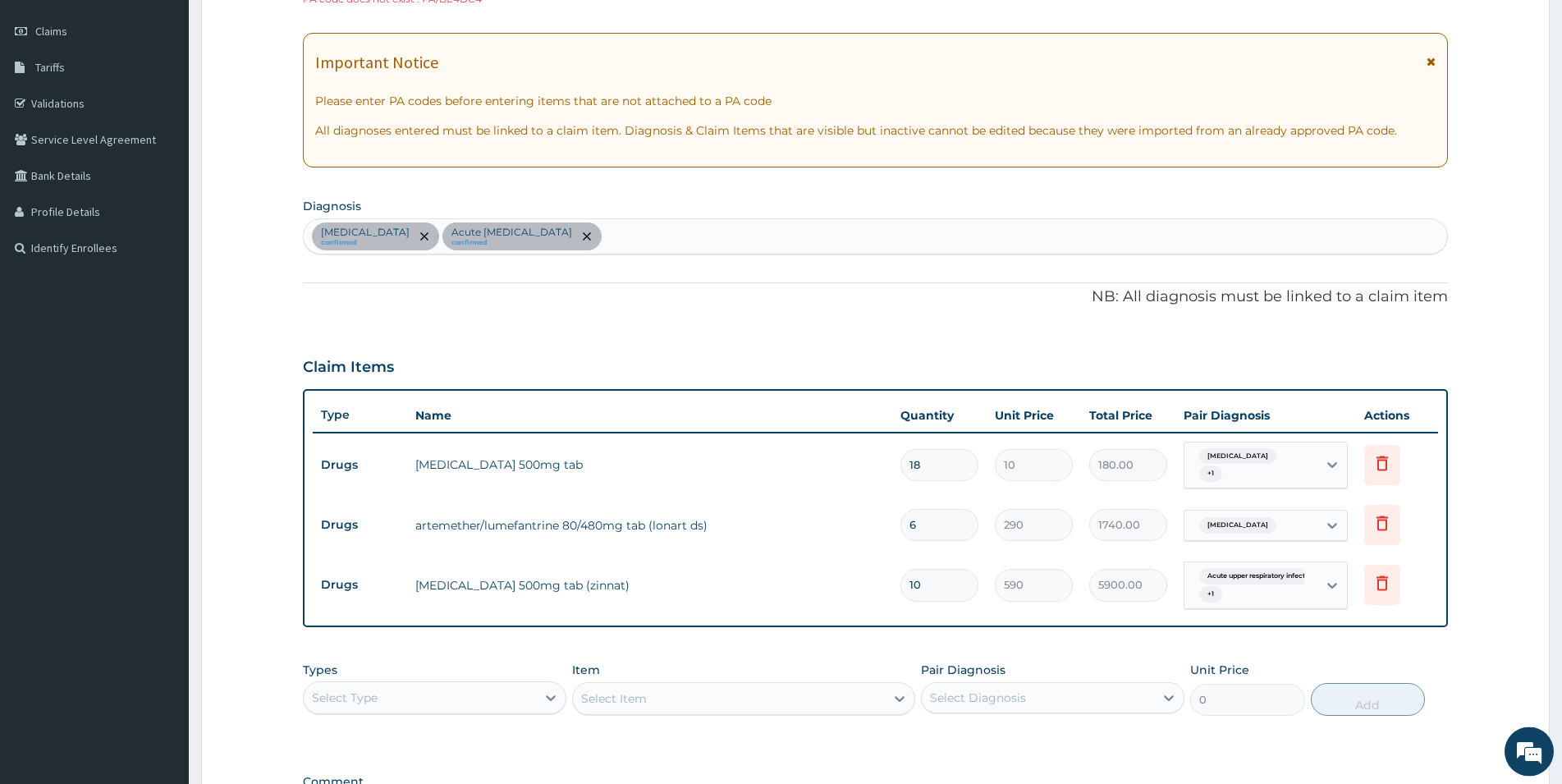
scroll to position [72, 0]
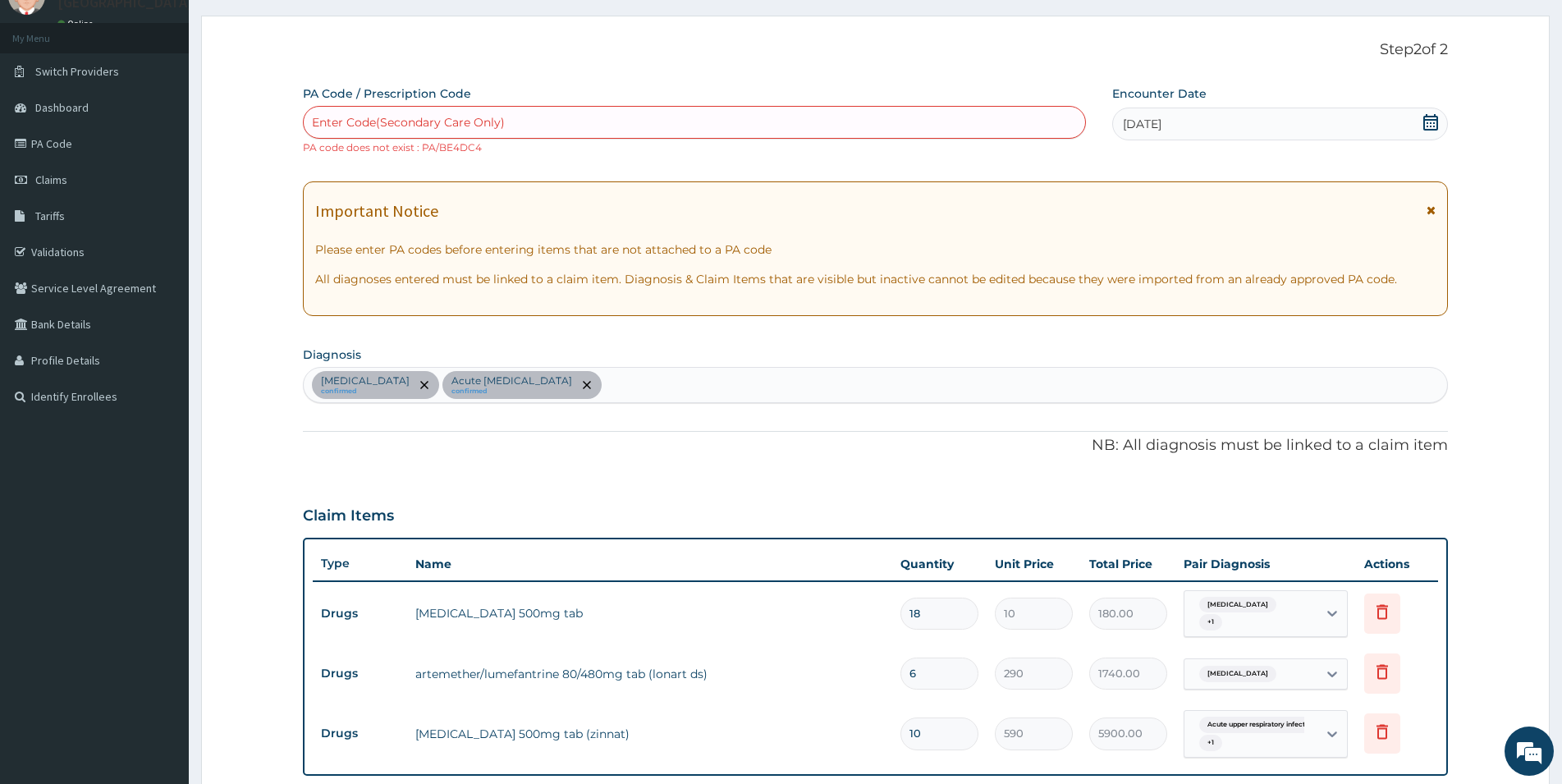
click at [586, 115] on div "Enter Code(Secondary Care Only)" at bounding box center [695, 122] width 781 height 26
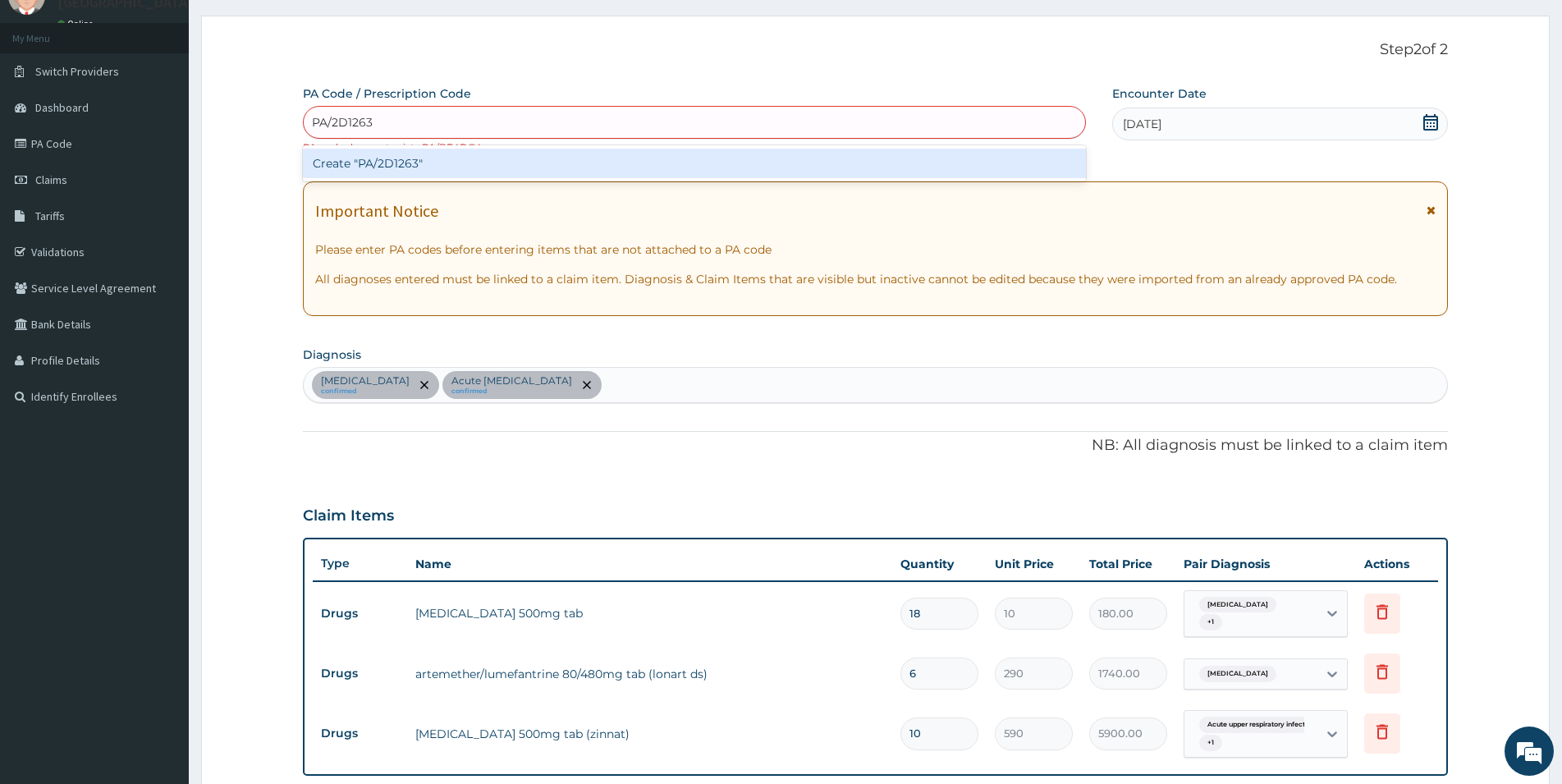
type input "PA/2D1263"
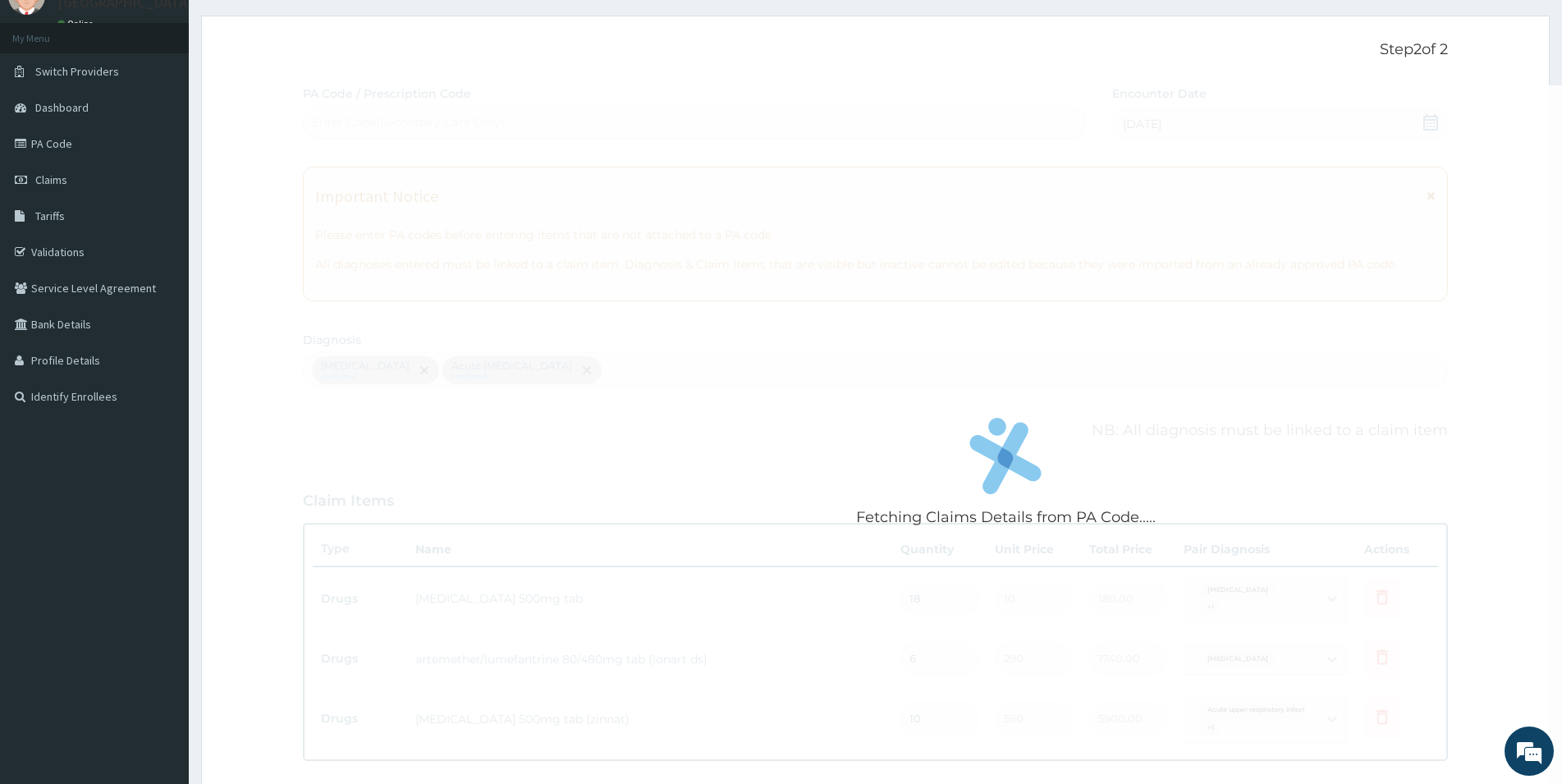
click at [1427, 126] on div "Fetching Claims Details from PA Code..... PA Code / Prescription Code Enter Cod…" at bounding box center [875, 529] width 1144 height 887
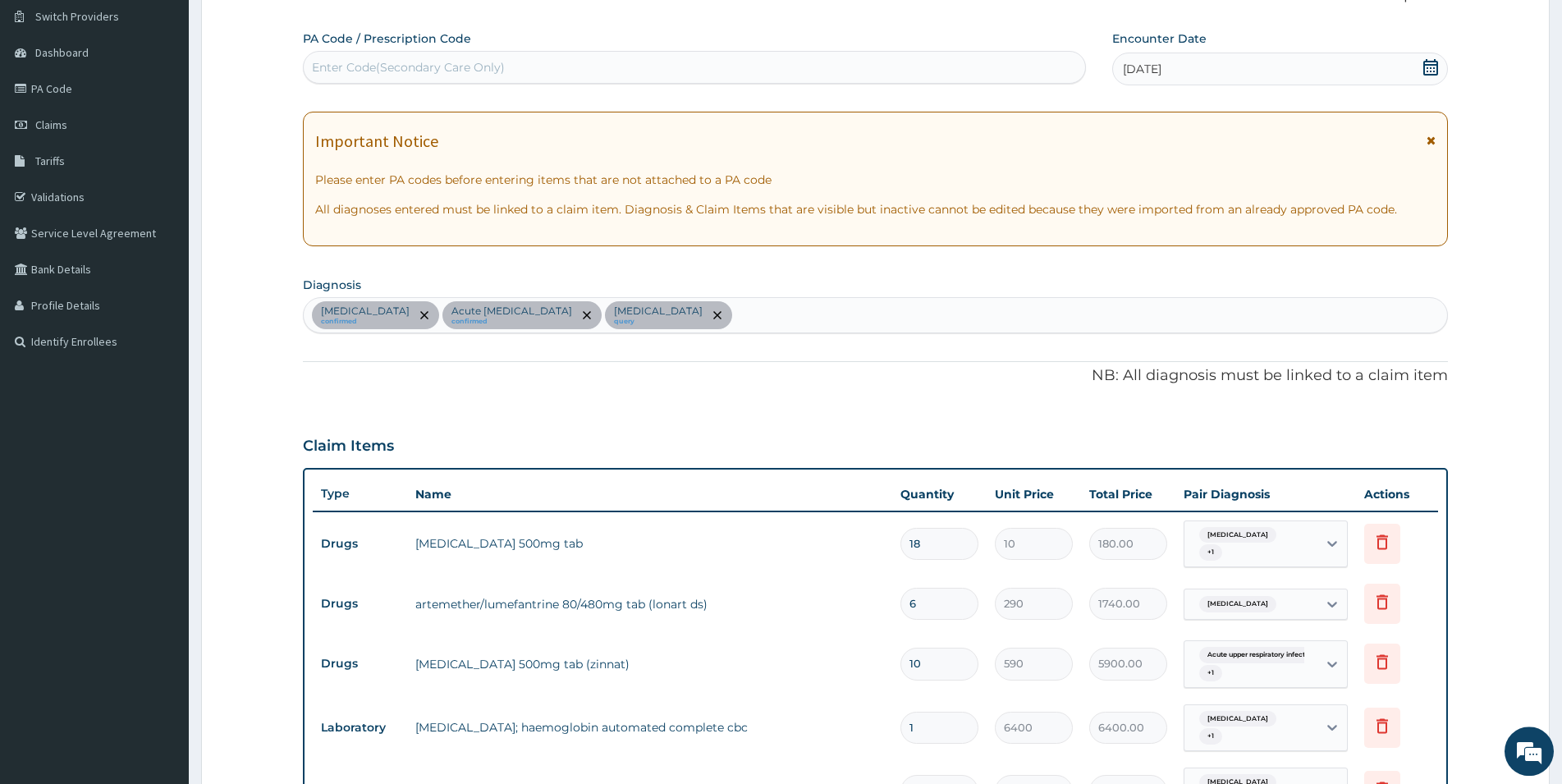
scroll to position [0, 0]
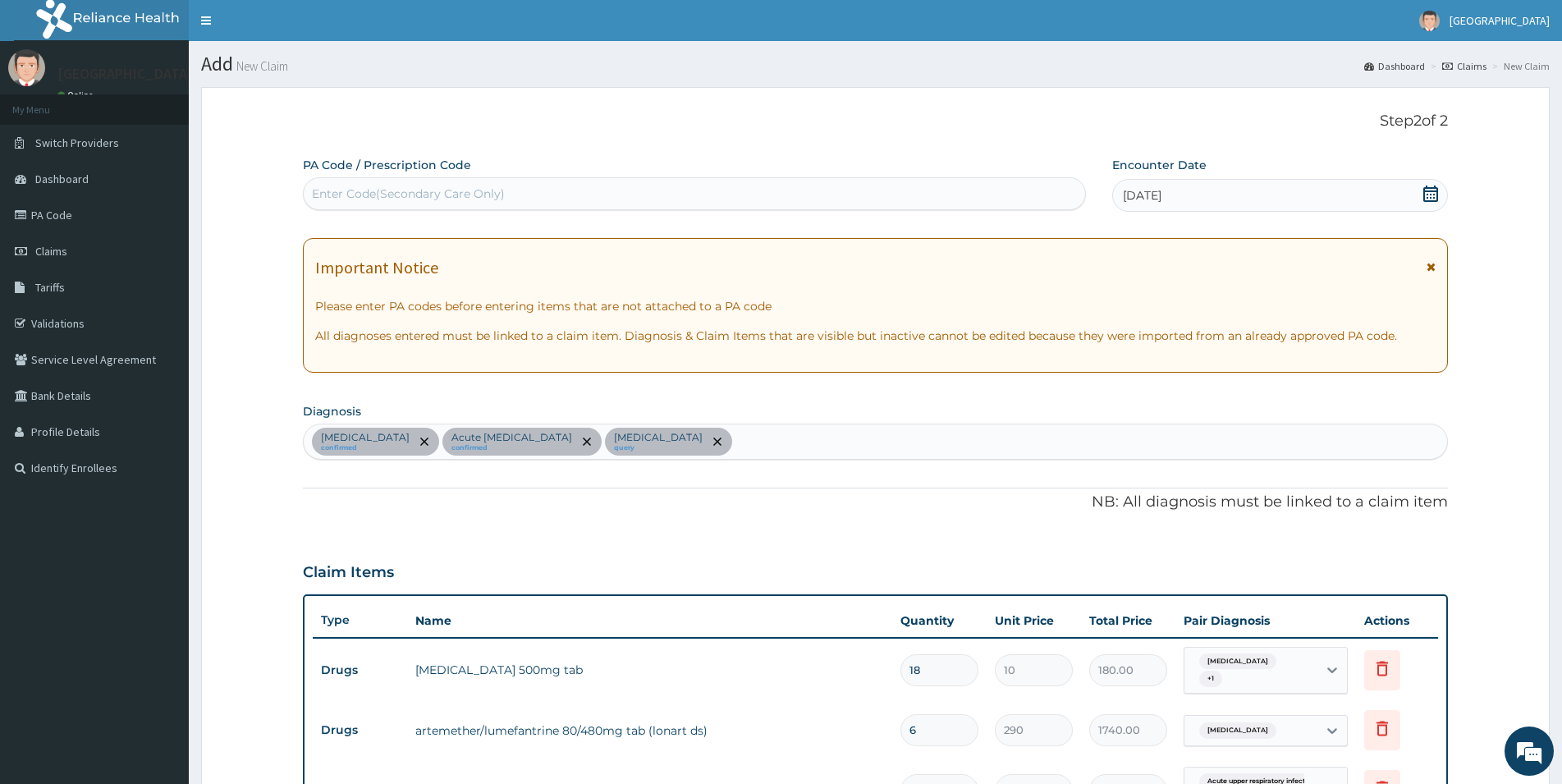
click at [363, 187] on div "Enter Code(Secondary Care Only)" at bounding box center [408, 194] width 193 height 16
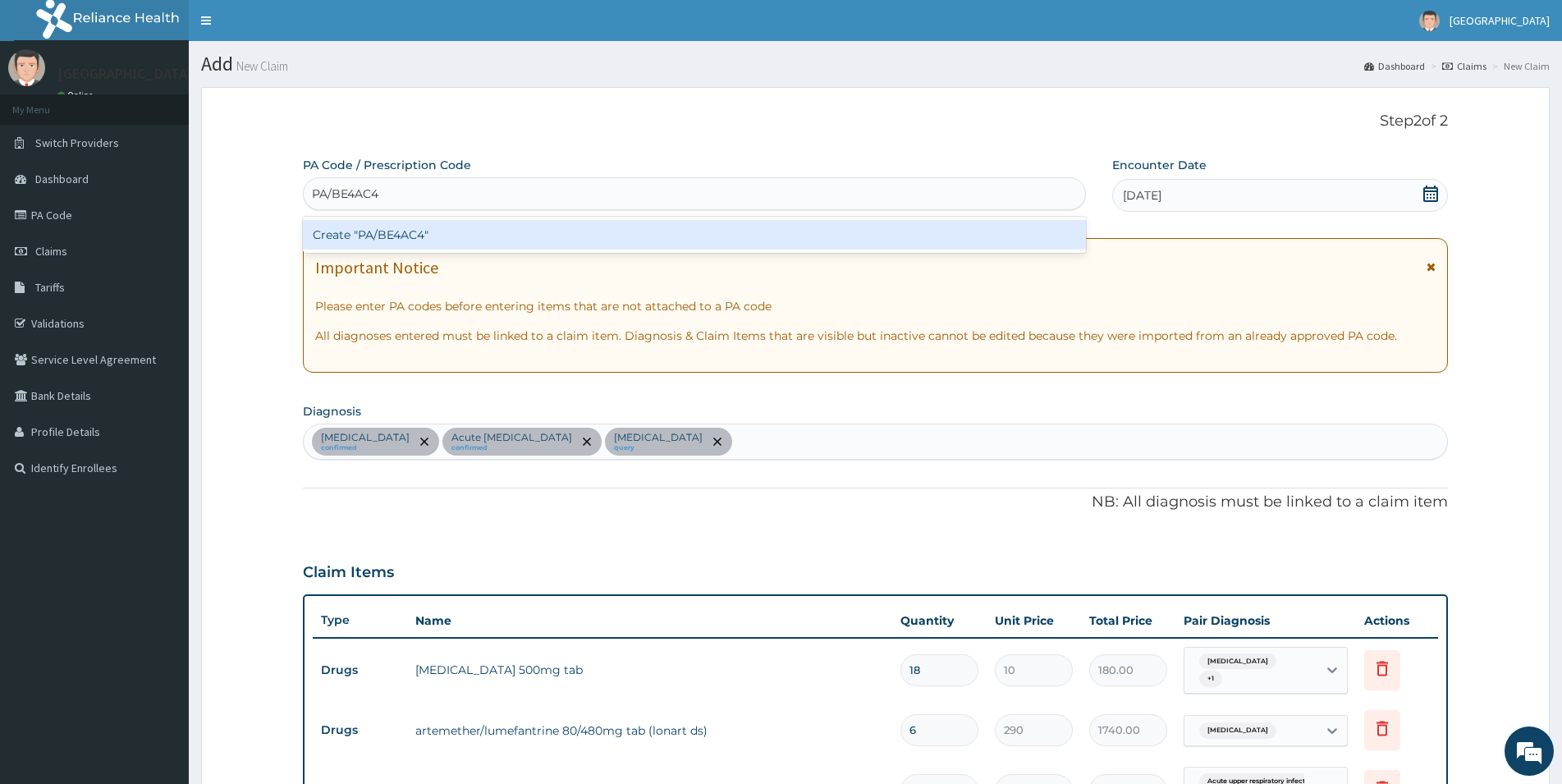
type input "PA/BE4AC4"
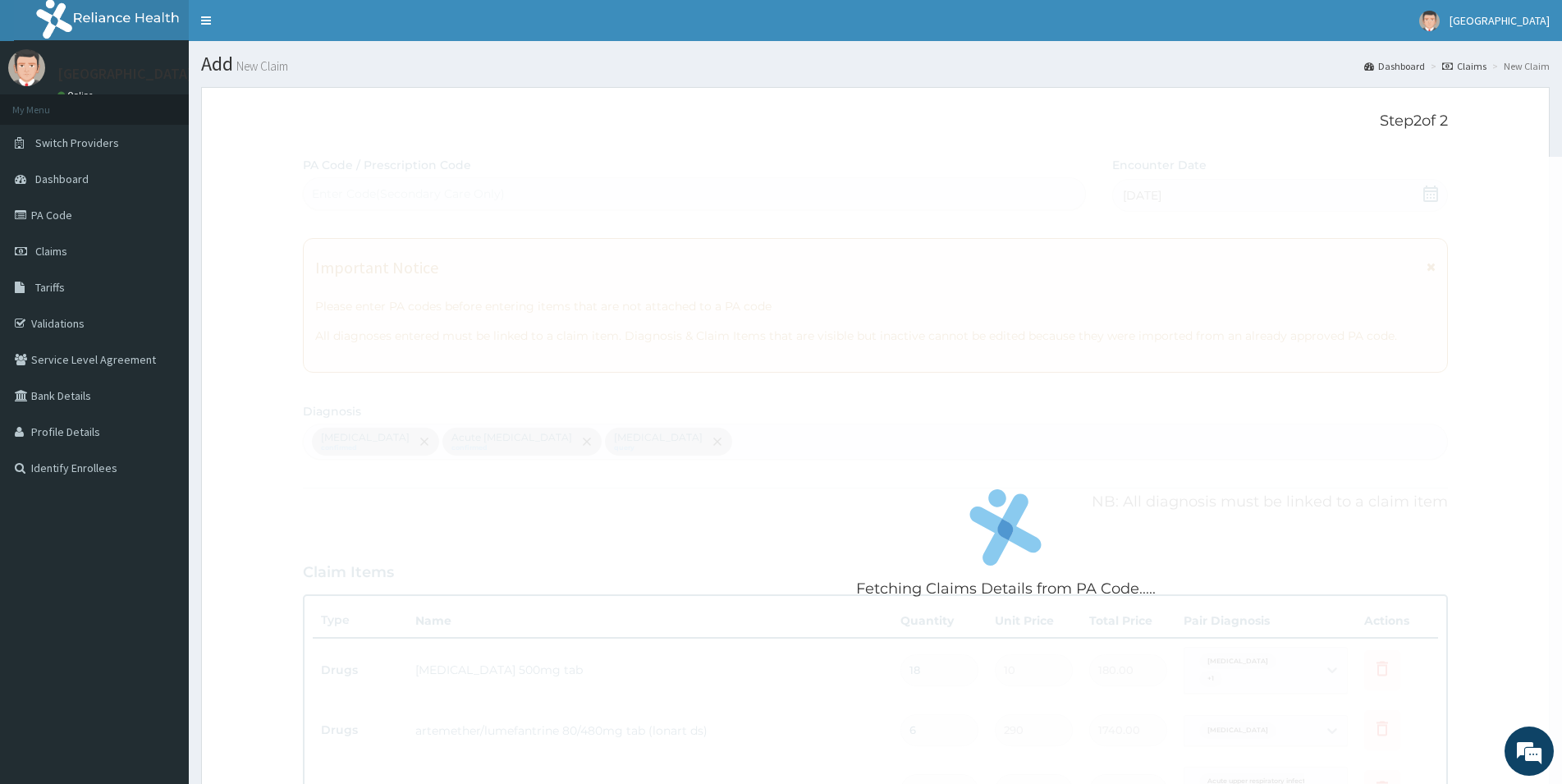
click at [1428, 195] on div "Fetching Claims Details from PA Code..... PA Code / Prescription Code Enter Cod…" at bounding box center [875, 728] width 1144 height 1142
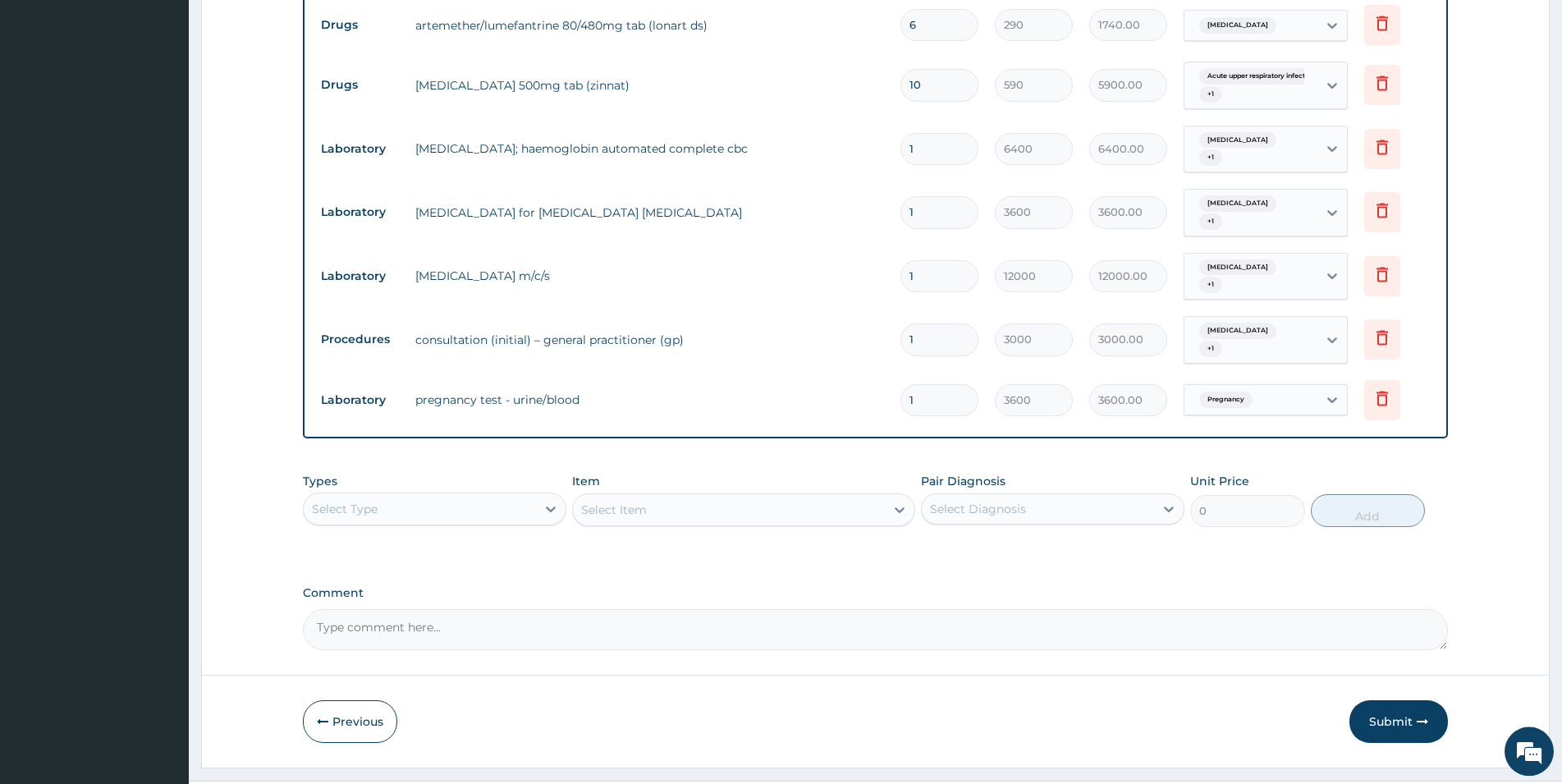
scroll to position [716, 0]
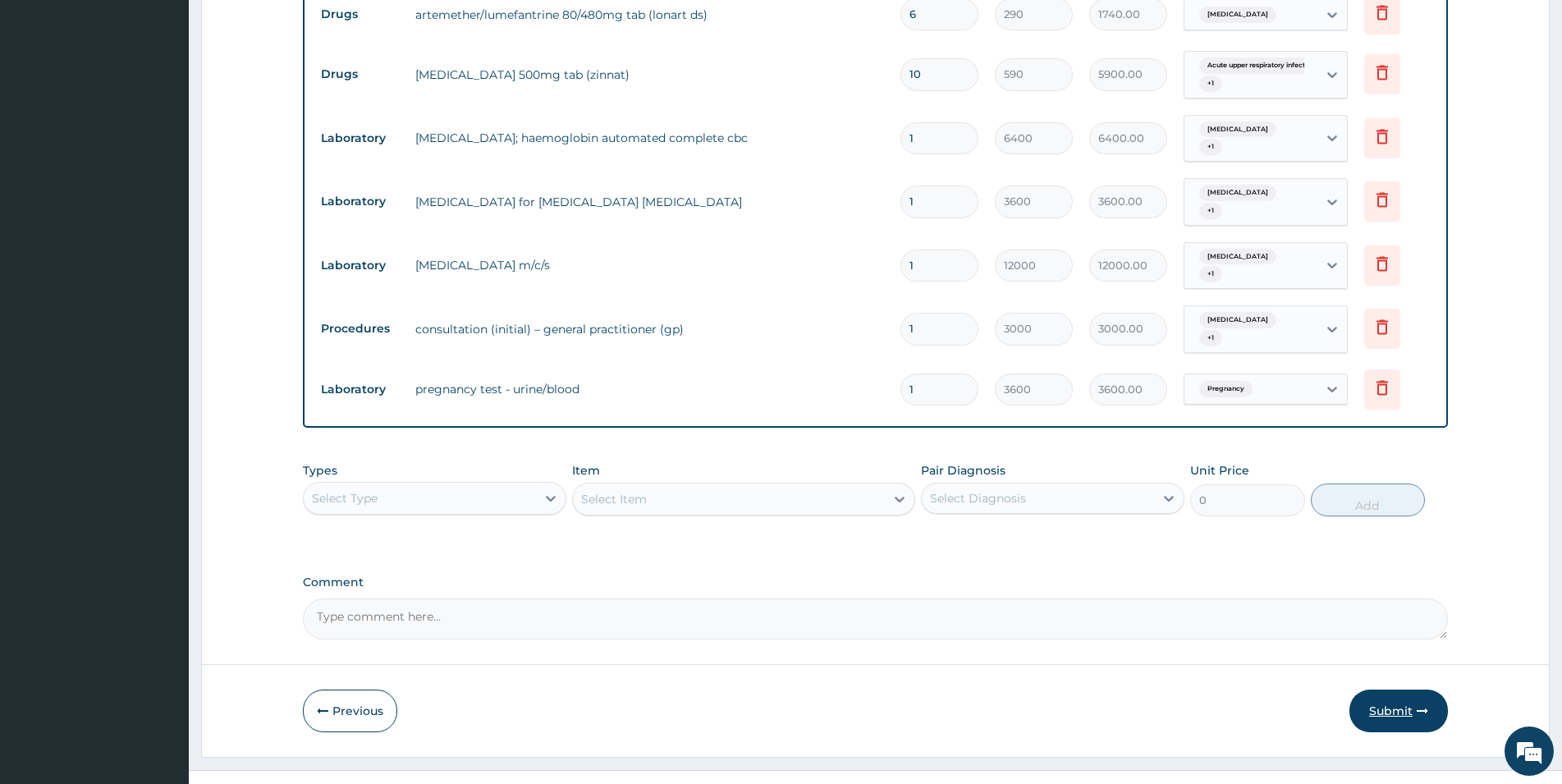
click at [1395, 689] on button "Submit" at bounding box center [1398, 711] width 99 height 43
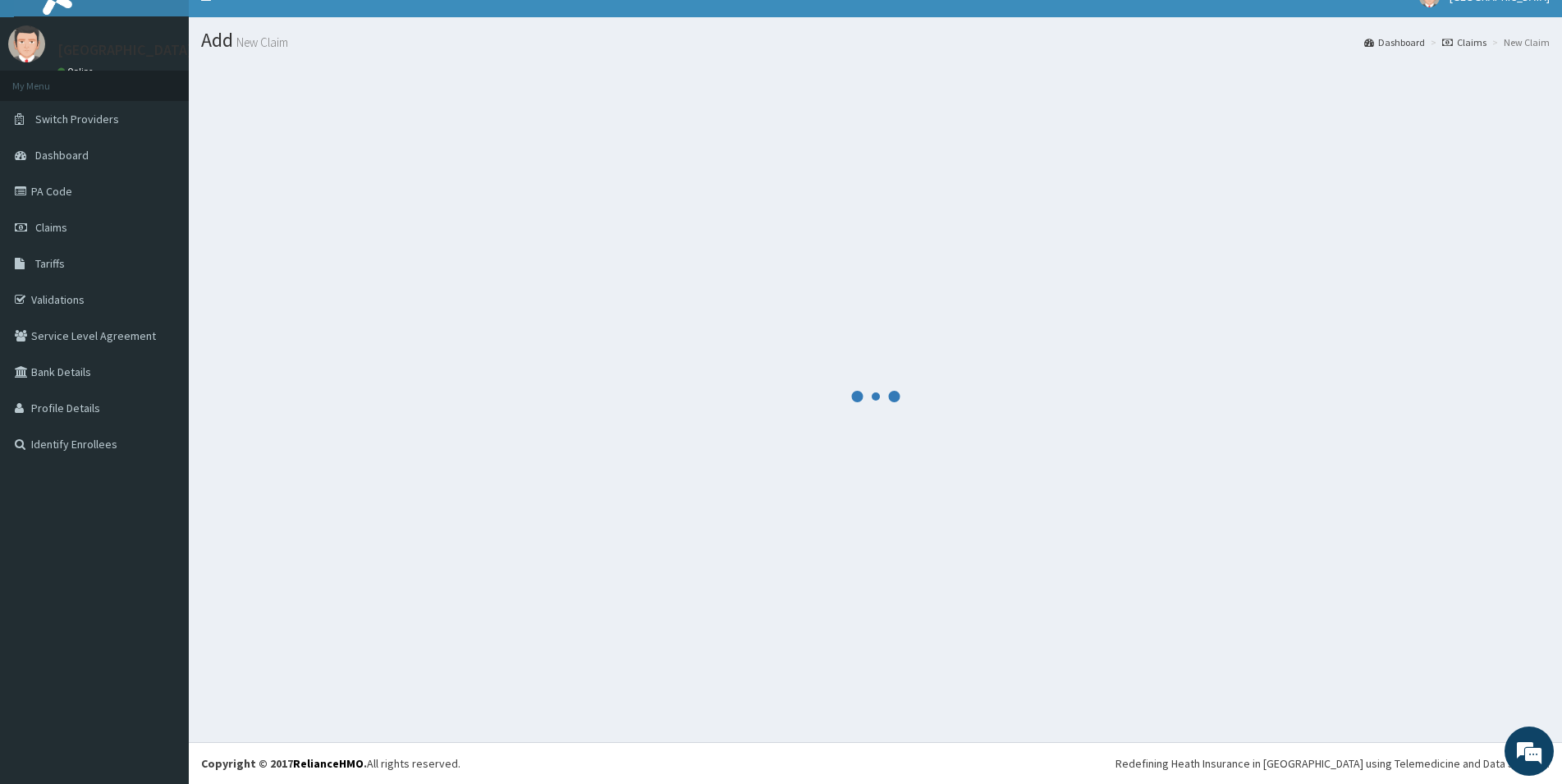
scroll to position [24, 0]
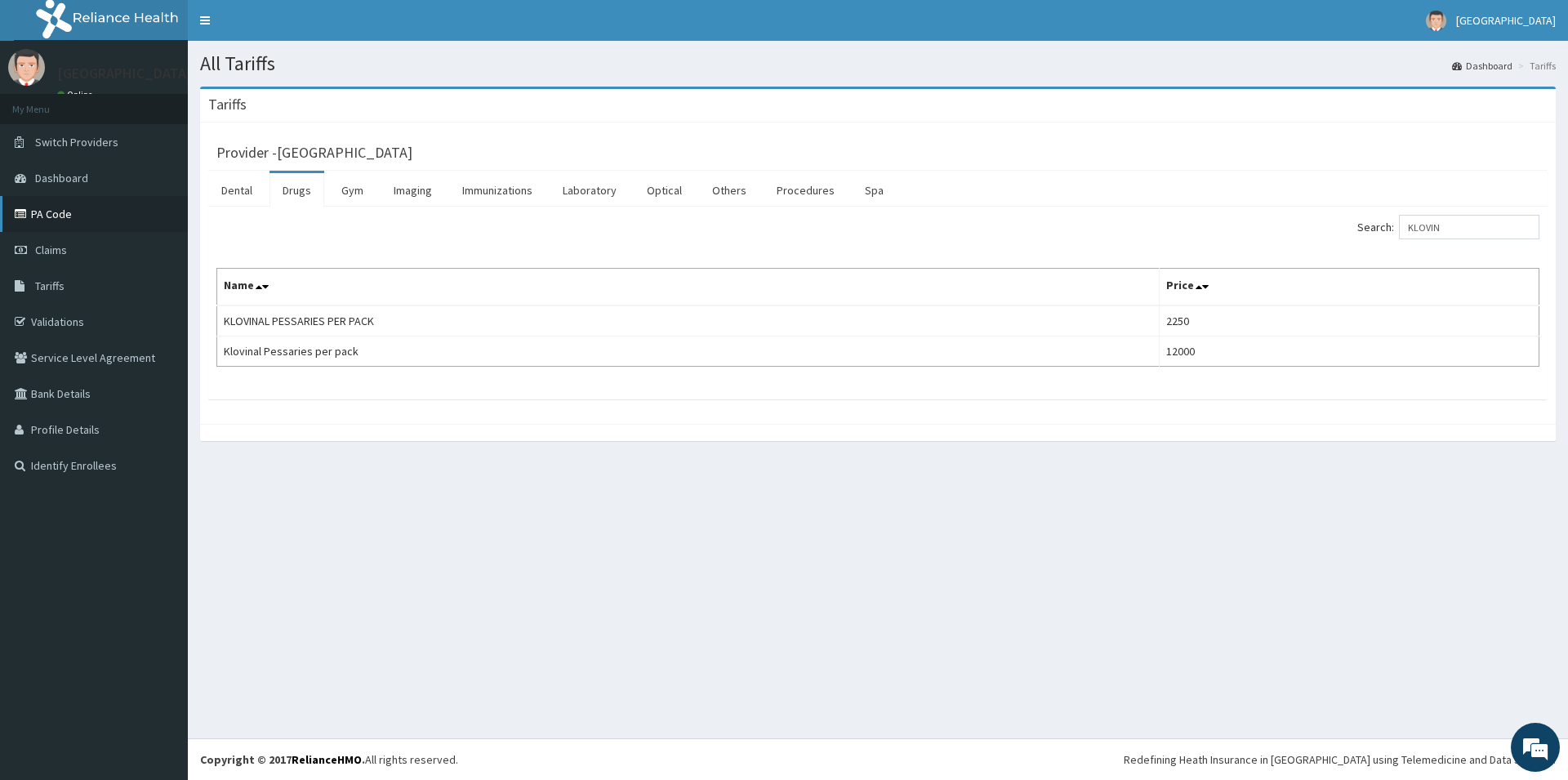
click at [63, 218] on link "PA Code" at bounding box center [94, 214] width 188 height 36
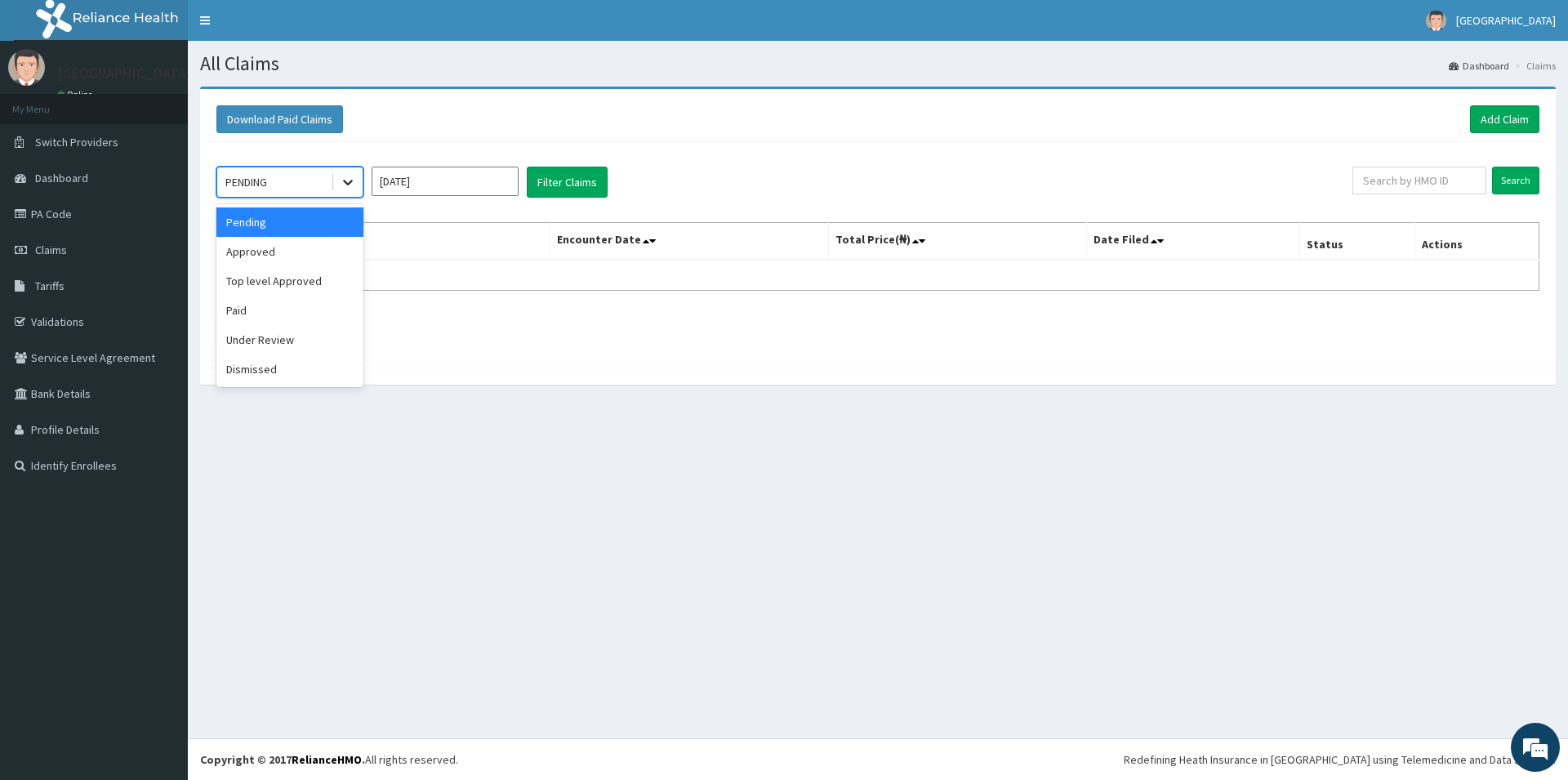
click at [347, 176] on icon at bounding box center [348, 182] width 16 height 16
click at [310, 244] on div "Approved" at bounding box center [290, 251] width 147 height 29
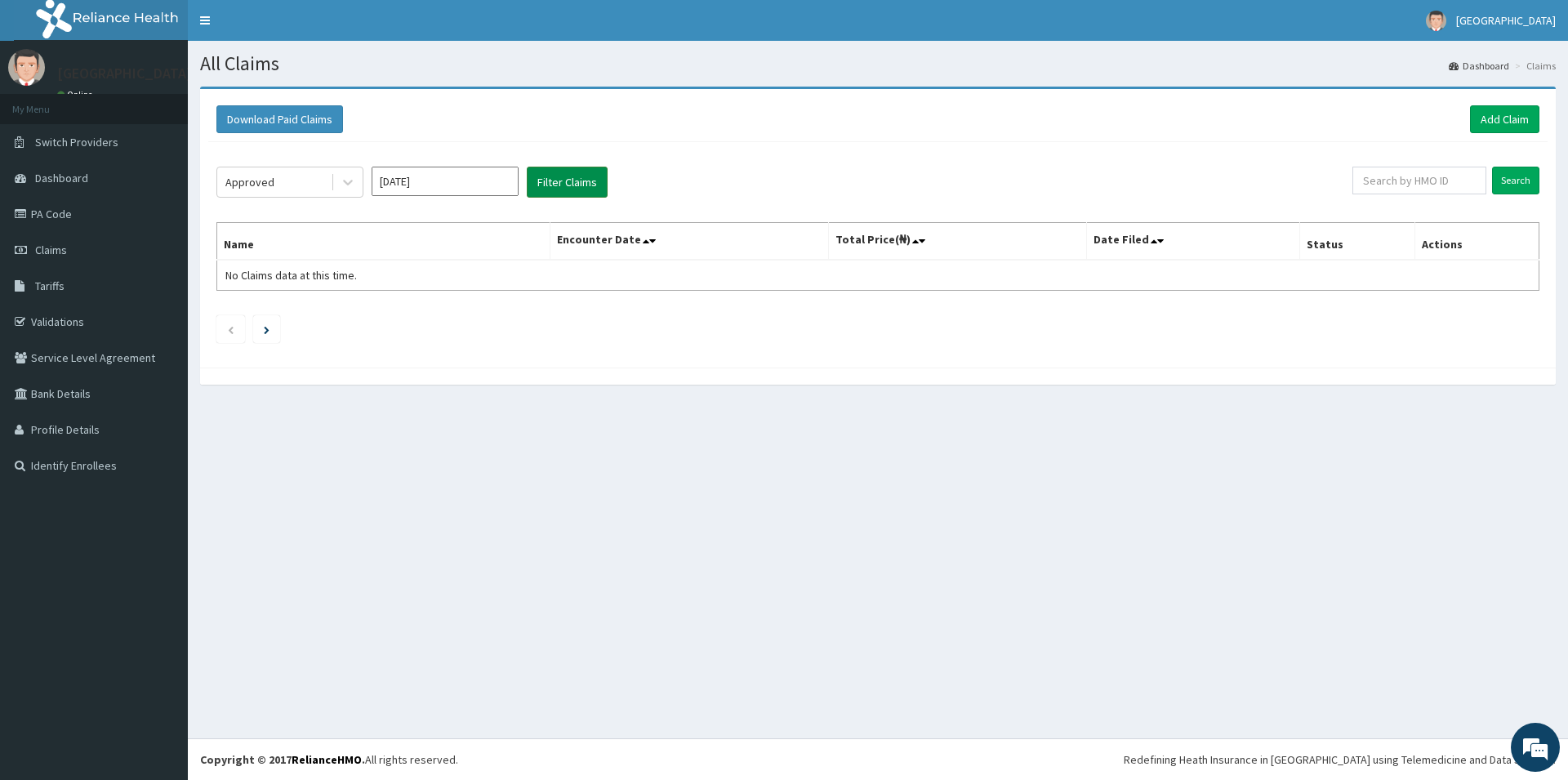
click at [541, 188] on button "Filter Claims" at bounding box center [567, 182] width 81 height 31
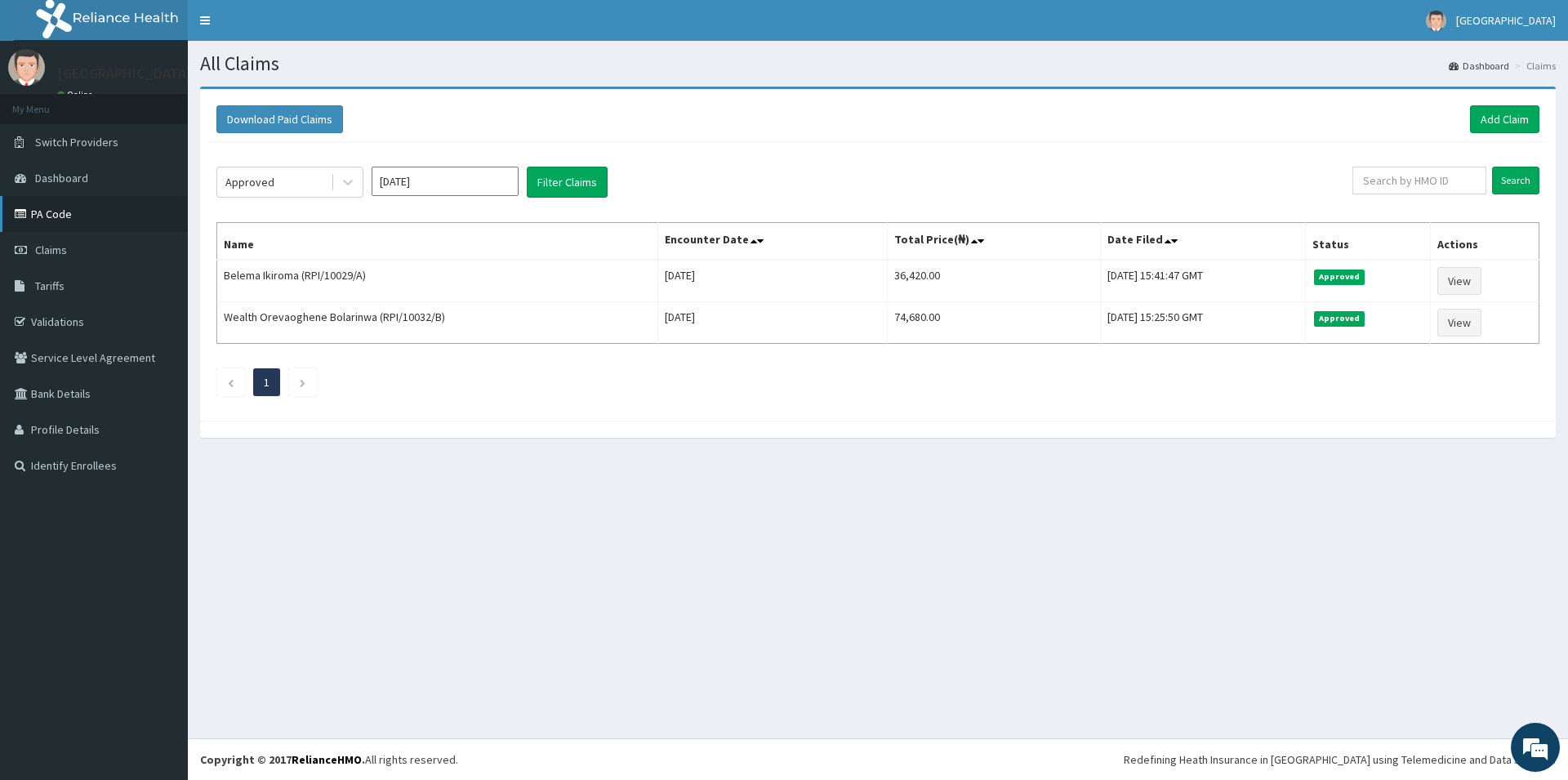
click at [65, 201] on link "PA Code" at bounding box center [94, 214] width 188 height 36
